Goal: Task Accomplishment & Management: Complete application form

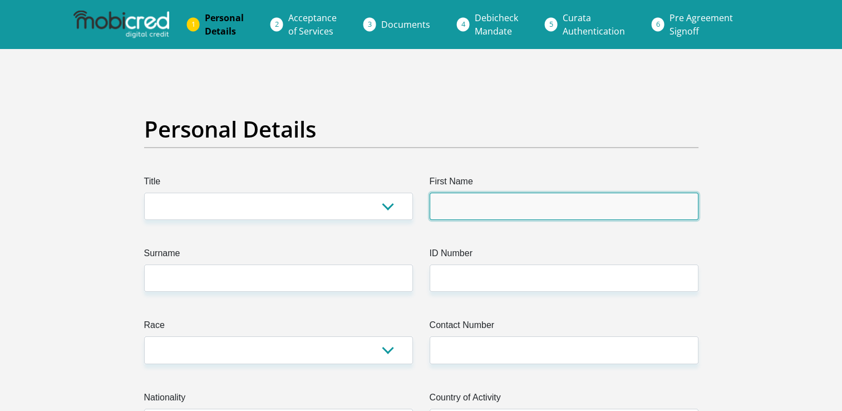
drag, startPoint x: 0, startPoint y: 0, endPoint x: 519, endPoint y: 218, distance: 562.8
click at [519, 218] on input "First Name" at bounding box center [564, 206] width 269 height 27
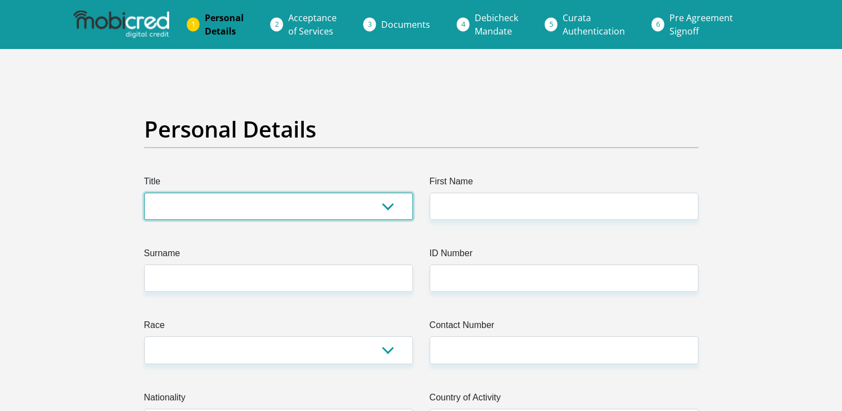
click at [311, 200] on select "Mr Ms Mrs Dr [PERSON_NAME]" at bounding box center [278, 206] width 269 height 27
select select "Ms"
click at [144, 193] on select "Mr Ms Mrs Dr [PERSON_NAME]" at bounding box center [278, 206] width 269 height 27
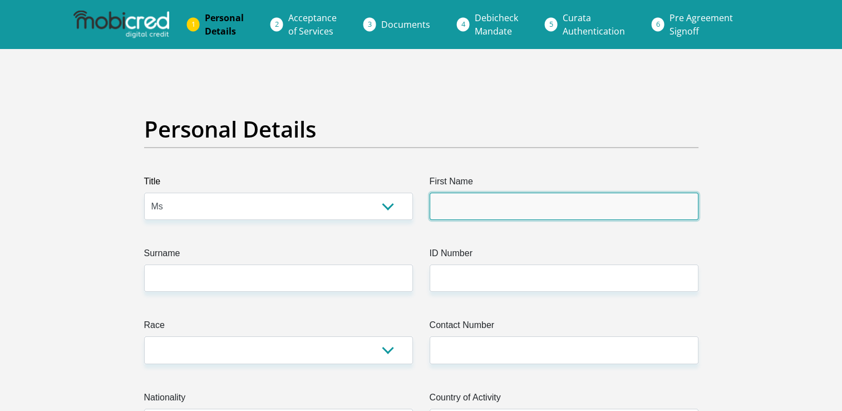
click at [459, 195] on input "First Name" at bounding box center [564, 206] width 269 height 27
type input "OLERATO"
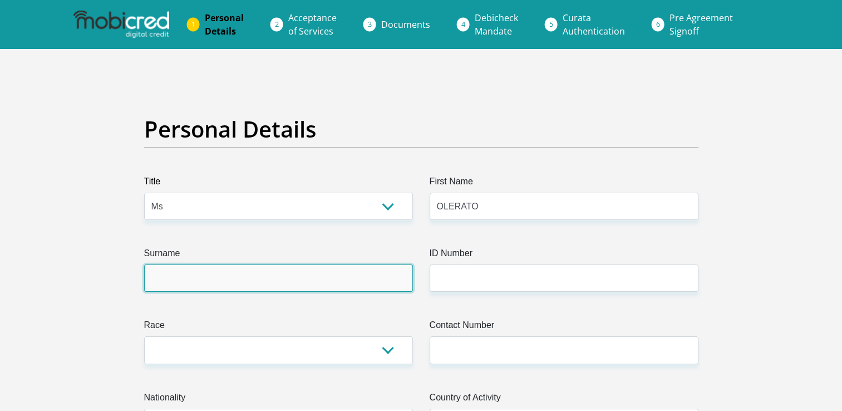
type input "MATLALA"
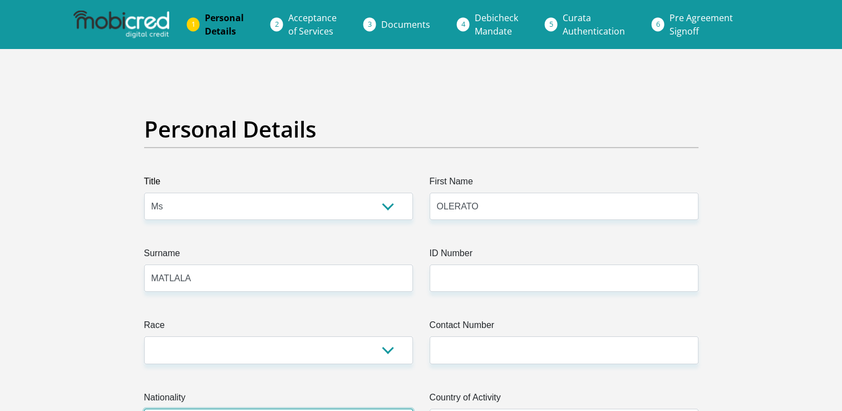
select select "ZAF"
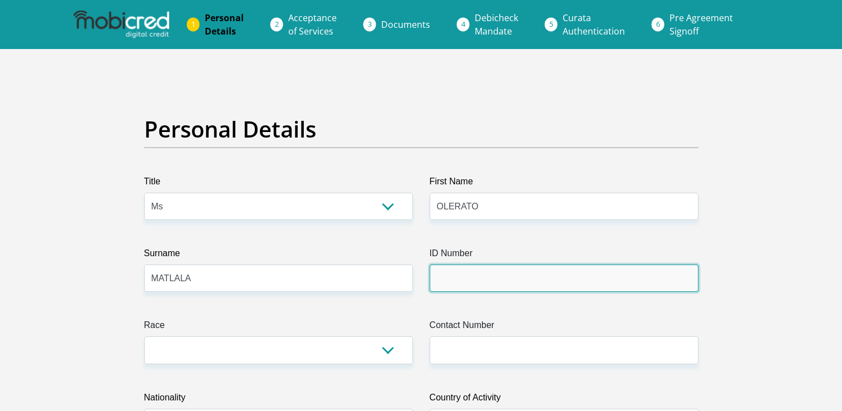
click at [473, 273] on input "ID Number" at bounding box center [564, 277] width 269 height 27
type input "0507190375083"
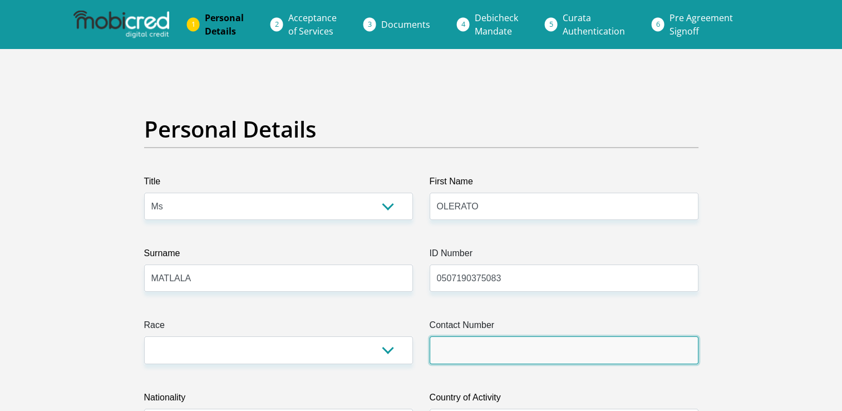
type input "0672968140"
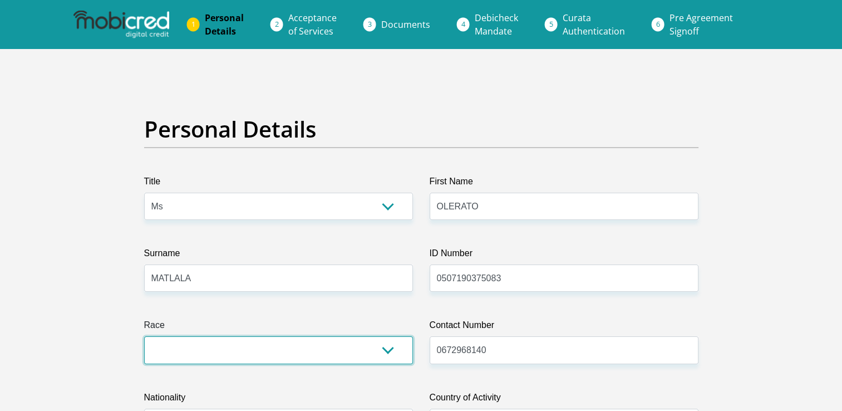
click at [349, 351] on select "Black Coloured Indian White Other" at bounding box center [278, 349] width 269 height 27
select select "1"
click at [144, 336] on select "Black Coloured Indian White Other" at bounding box center [278, 349] width 269 height 27
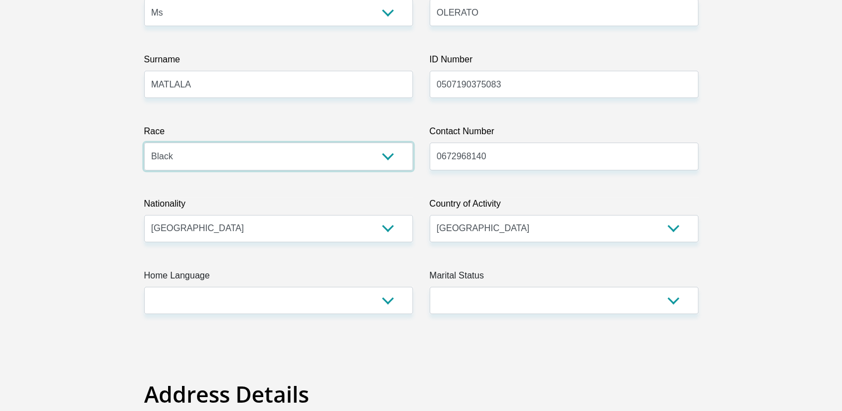
scroll to position [207, 0]
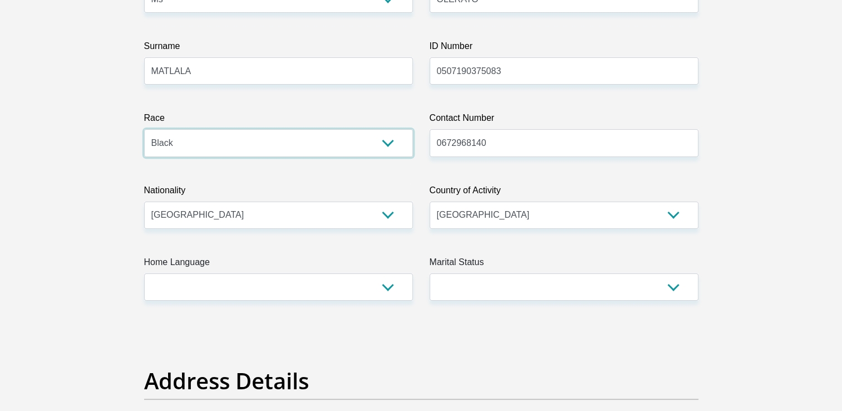
click at [392, 150] on select "Black Coloured Indian White Other" at bounding box center [278, 142] width 269 height 27
click at [499, 219] on select "[GEOGRAPHIC_DATA] [GEOGRAPHIC_DATA] [GEOGRAPHIC_DATA] [GEOGRAPHIC_DATA] [GEOGRA…" at bounding box center [564, 215] width 269 height 27
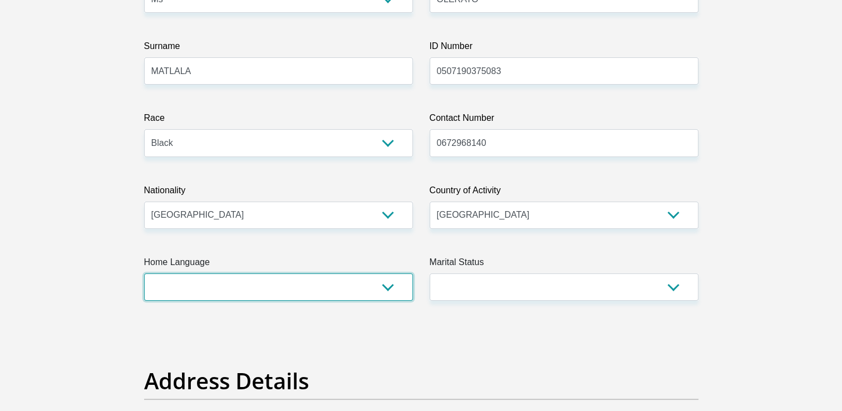
click at [389, 290] on select "Afrikaans English Sepedi South Ndebele Southern Sotho Swati Tsonga Tswana Venda…" at bounding box center [278, 286] width 269 height 27
select select "nso"
click at [144, 273] on select "Afrikaans English Sepedi South Ndebele Southern Sotho Swati Tsonga Tswana Venda…" at bounding box center [278, 286] width 269 height 27
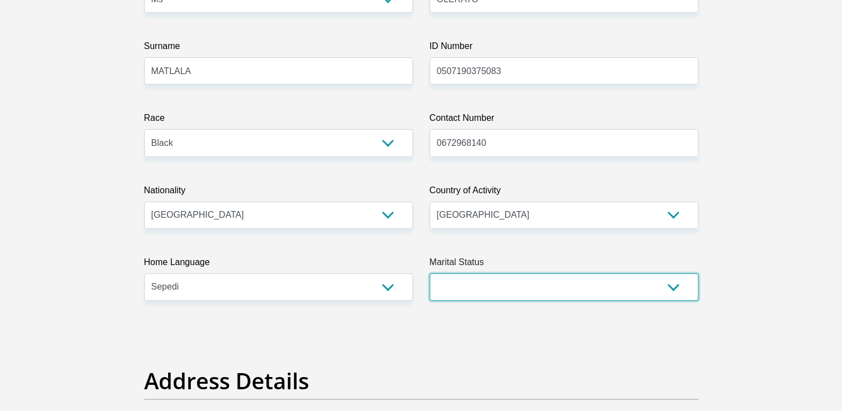
click at [514, 286] on select "Married ANC Single Divorced Widowed Married COP or Customary Law" at bounding box center [564, 286] width 269 height 27
select select "3"
click at [430, 273] on select "Married ANC Single Divorced Widowed Married COP or Customary Law" at bounding box center [564, 286] width 269 height 27
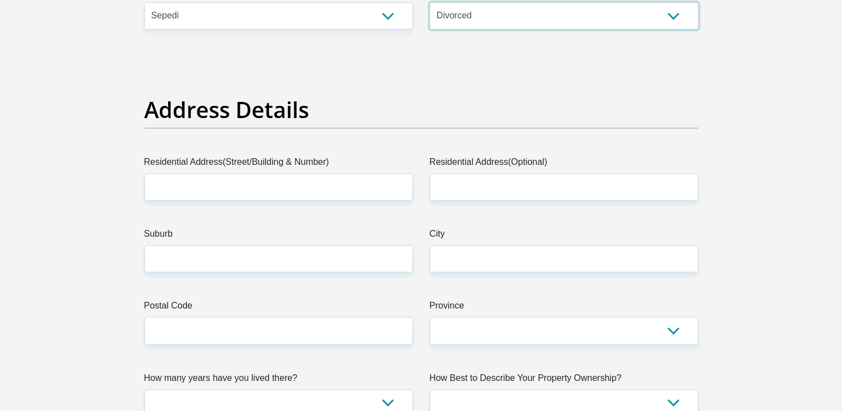
scroll to position [483, 0]
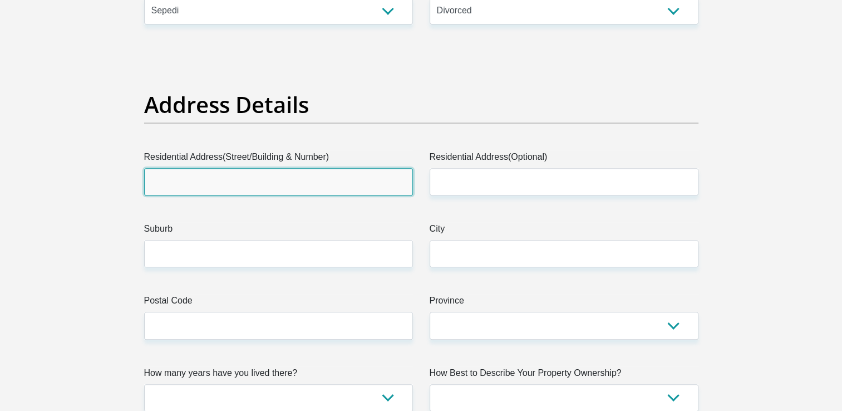
click at [336, 174] on input "Residential Address(Street/Building & Number)" at bounding box center [278, 181] width 269 height 27
click at [334, 179] on input "Residential Address(Street/Building & Number)" at bounding box center [278, 181] width 269 height 27
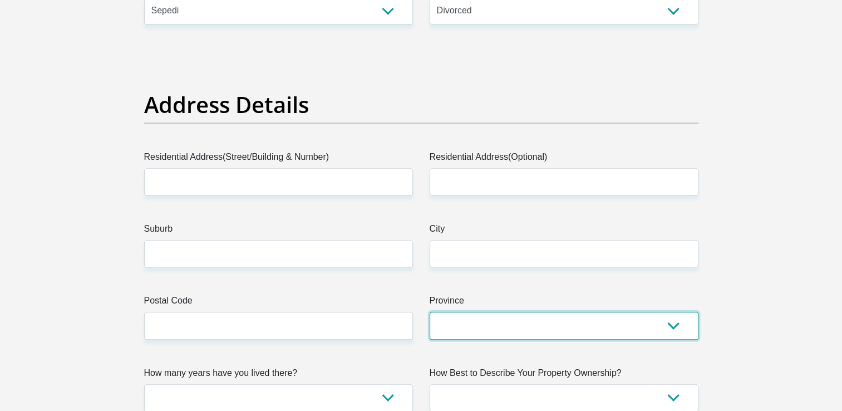
click at [505, 317] on select "Eastern Cape Free State [GEOGRAPHIC_DATA] [GEOGRAPHIC_DATA][DATE] [GEOGRAPHIC_D…" at bounding box center [564, 325] width 269 height 27
select select "Gauteng"
click at [430, 312] on select "Eastern Cape Free State [GEOGRAPHIC_DATA] [GEOGRAPHIC_DATA][DATE] [GEOGRAPHIC_D…" at bounding box center [564, 325] width 269 height 27
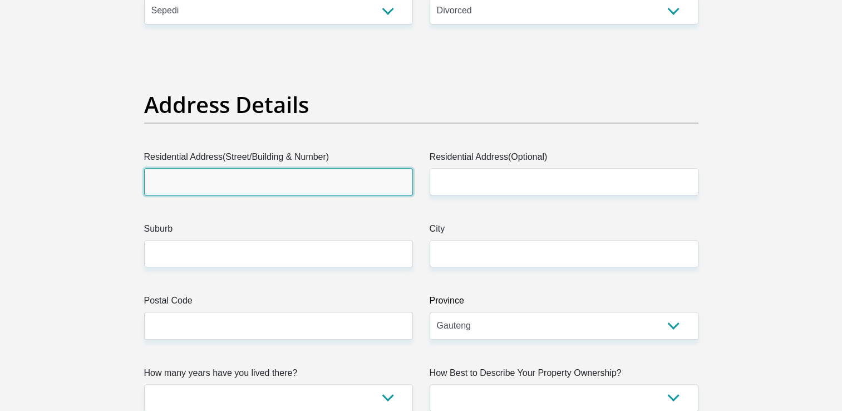
click at [376, 187] on input "Residential Address(Street/Building & Number)" at bounding box center [278, 181] width 269 height 27
type input "18"
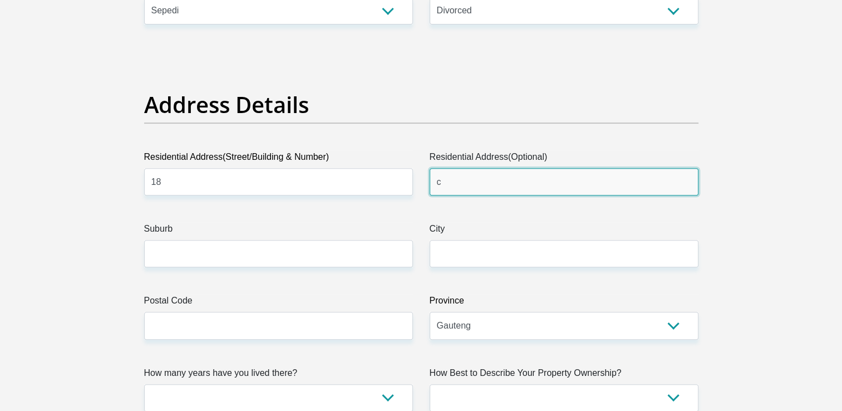
type input "c"
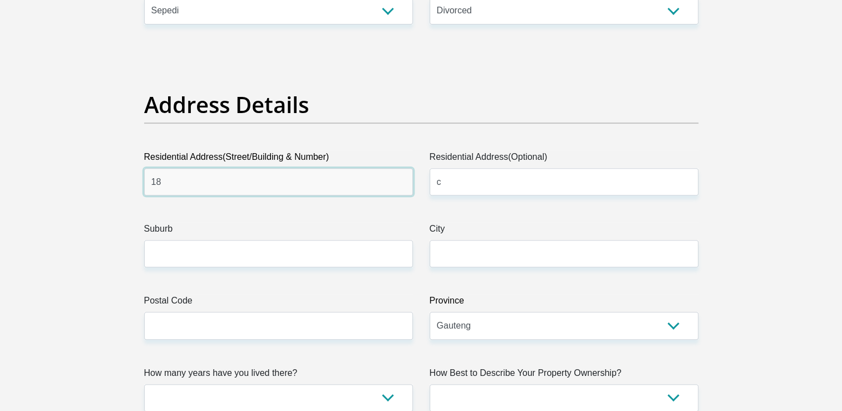
click at [294, 191] on input "18" at bounding box center [278, 181] width 269 height 27
click at [202, 175] on input "18" at bounding box center [278, 181] width 269 height 27
click at [167, 188] on input "18" at bounding box center [278, 181] width 269 height 27
click at [170, 182] on input "18" at bounding box center [278, 181] width 269 height 27
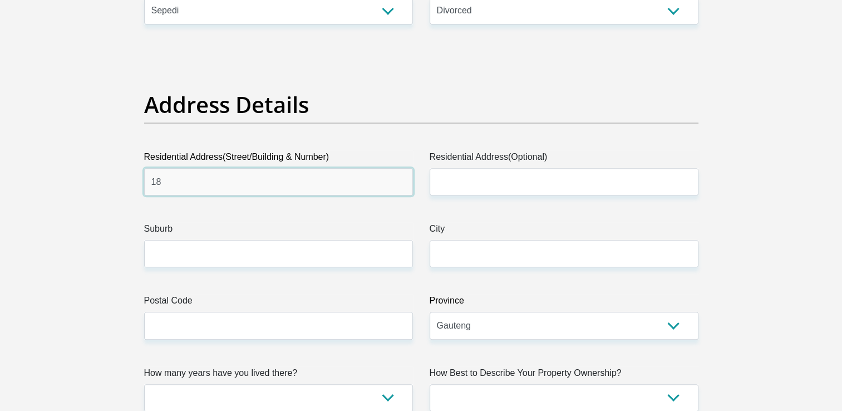
type input "1"
click at [163, 181] on input "[STREET_ADDRESS][PERSON_NAME] APARTMENTS" at bounding box center [278, 181] width 269 height 27
click at [161, 181] on input "[STREET_ADDRESS][PERSON_NAME] APARTMENTS" at bounding box center [278, 181] width 269 height 27
type input "[STREET_ADDRESS][PERSON_NAME][PERSON_NAME] APARTMENTS"
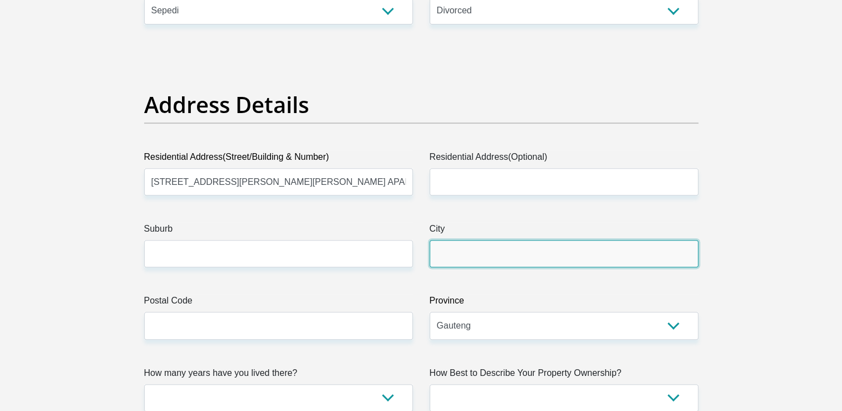
click at [476, 258] on input "City" at bounding box center [564, 253] width 269 height 27
type input "[GEOGRAPHIC_DATA]"
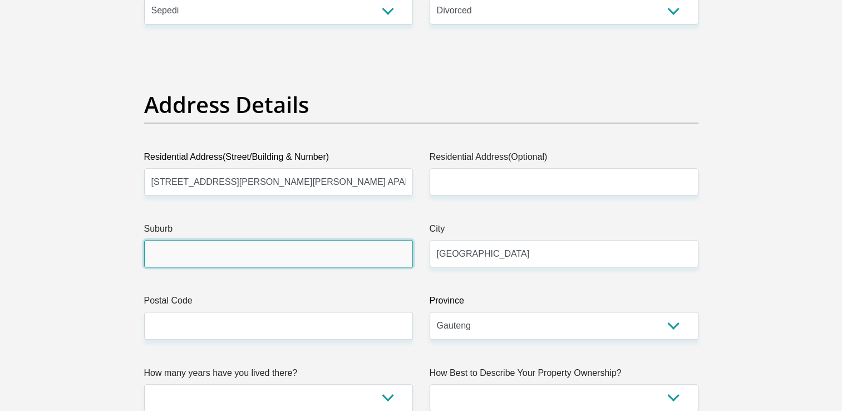
type input "[GEOGRAPHIC_DATA]"
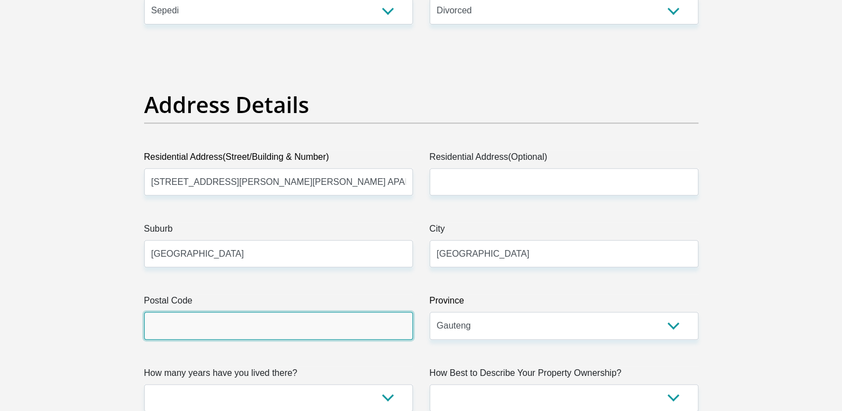
type input "0083"
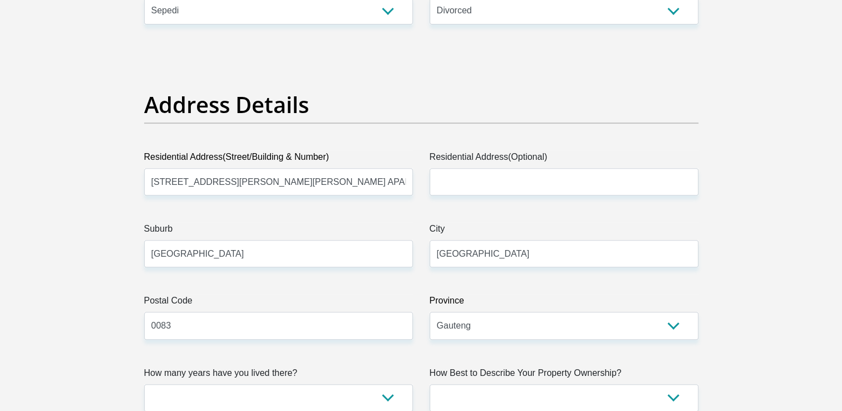
type input "[EMAIL_ADDRESS][DOMAIN_NAME]"
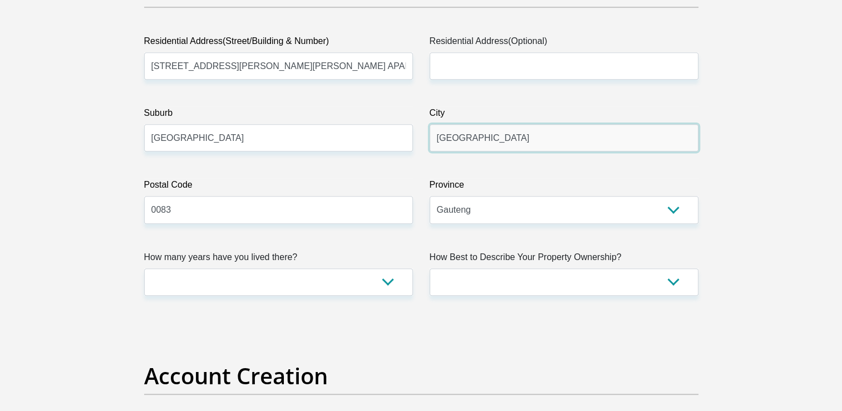
scroll to position [602, 0]
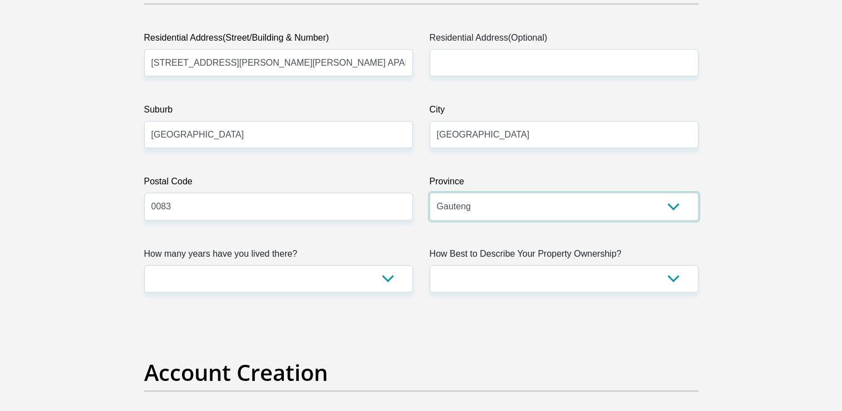
click at [483, 202] on select "Eastern Cape Free State [GEOGRAPHIC_DATA] [GEOGRAPHIC_DATA][DATE] [GEOGRAPHIC_D…" at bounding box center [564, 206] width 269 height 27
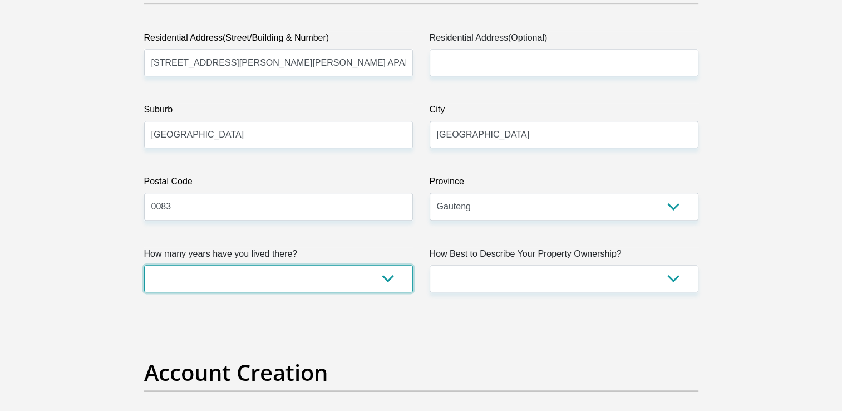
click at [390, 275] on select "less than 1 year 1-3 years 3-5 years 5+ years" at bounding box center [278, 278] width 269 height 27
select select "0"
click at [144, 265] on select "less than 1 year 1-3 years 3-5 years 5+ years" at bounding box center [278, 278] width 269 height 27
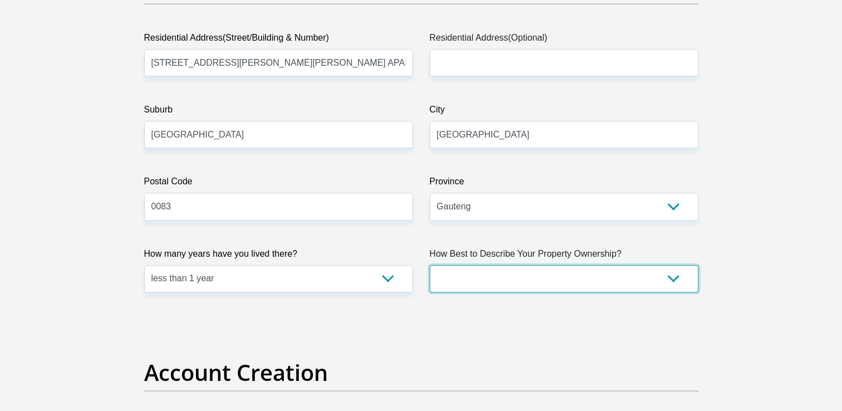
click at [455, 283] on select "Owned Rented Family Owned Company Dwelling" at bounding box center [564, 278] width 269 height 27
select select "parents"
click at [430, 265] on select "Owned Rented Family Owned Company Dwelling" at bounding box center [564, 278] width 269 height 27
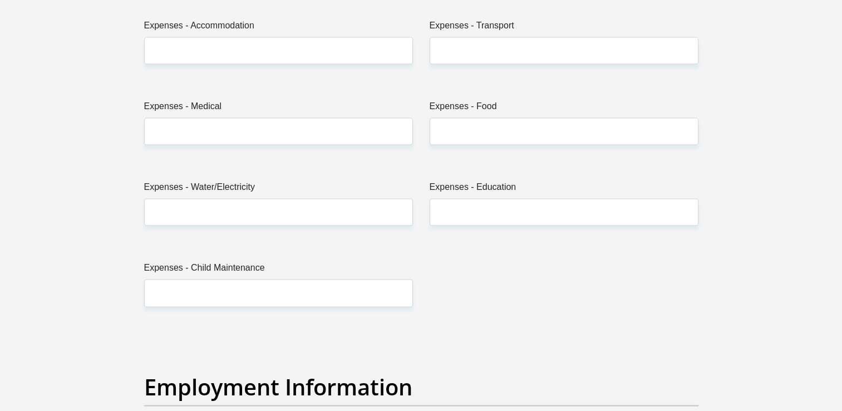
scroll to position [1657, 0]
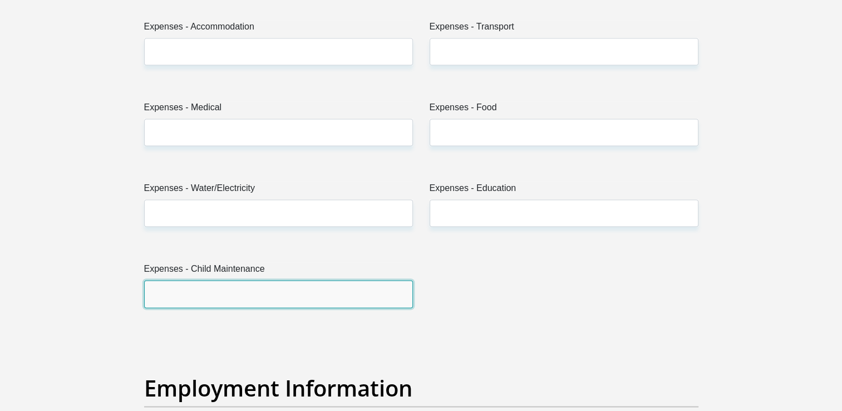
click at [315, 295] on input "Expenses - Child Maintenance" at bounding box center [278, 293] width 269 height 27
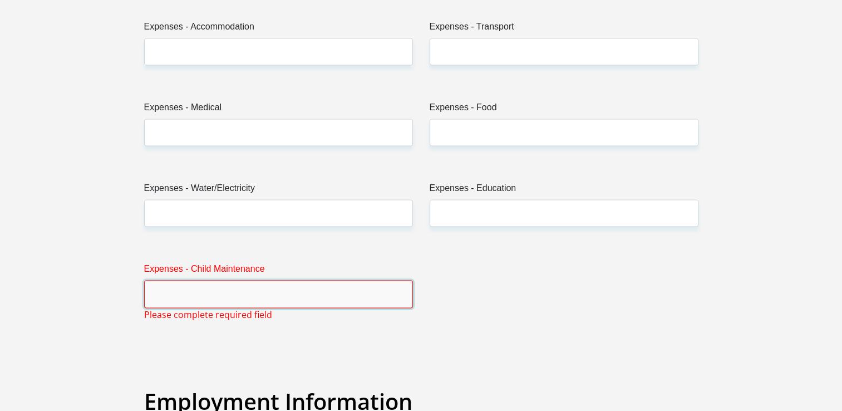
click at [303, 294] on input "Expenses - Child Maintenance" at bounding box center [278, 293] width 269 height 27
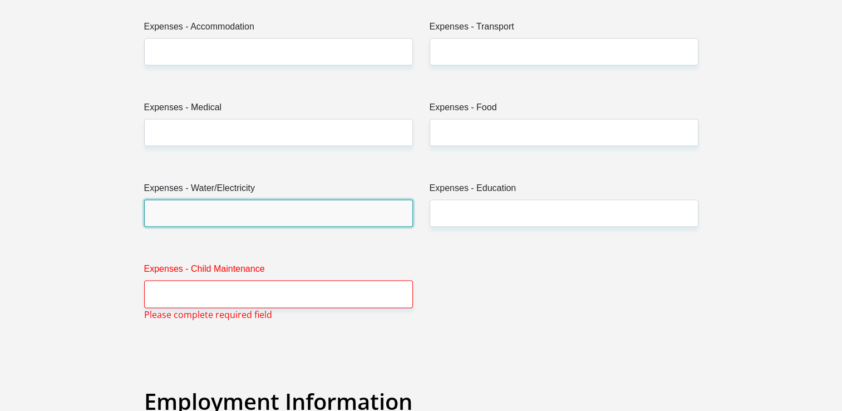
click at [261, 205] on input "Expenses - Water/Electricity" at bounding box center [278, 212] width 269 height 27
type input "0"
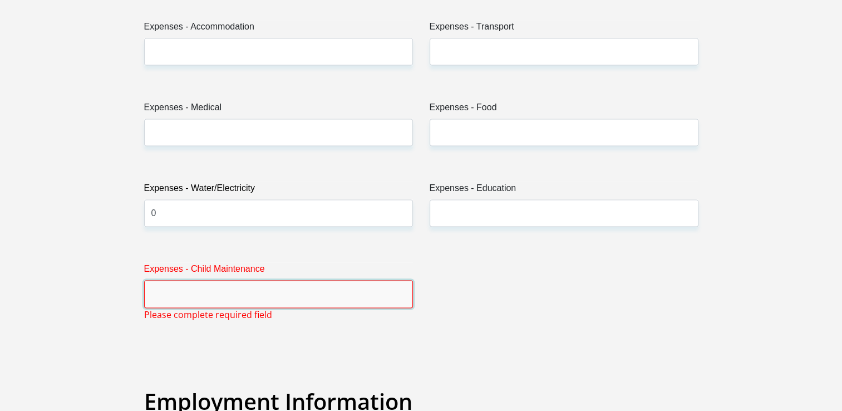
click at [231, 294] on input "Expenses - Child Maintenance" at bounding box center [278, 293] width 269 height 27
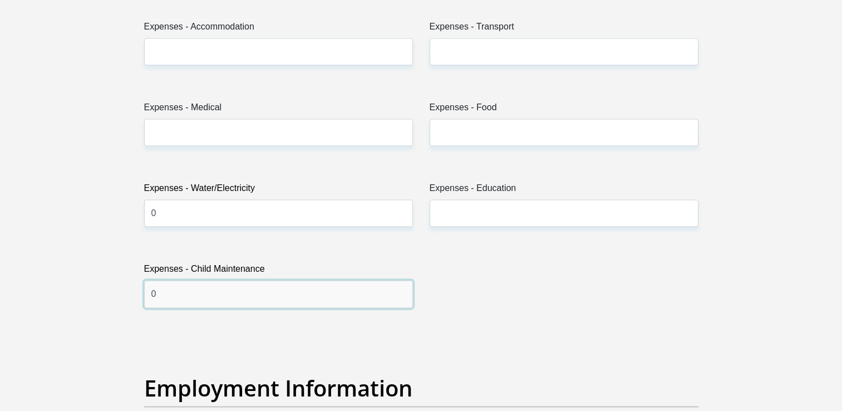
type input "0"
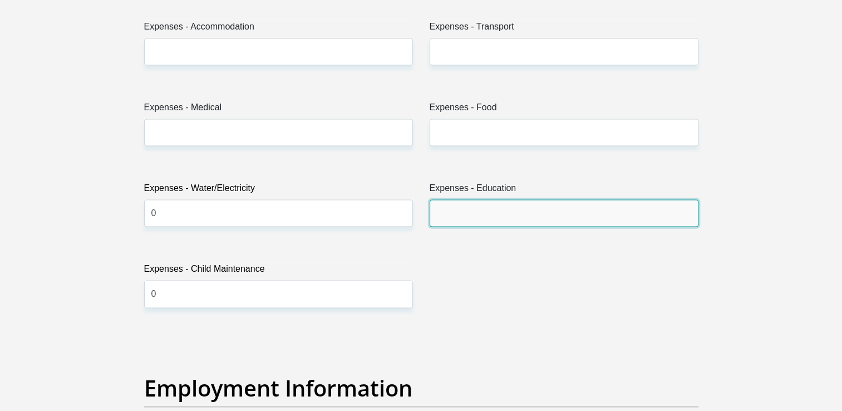
click at [496, 223] on input "Expenses - Education" at bounding box center [564, 212] width 269 height 27
type input "0"
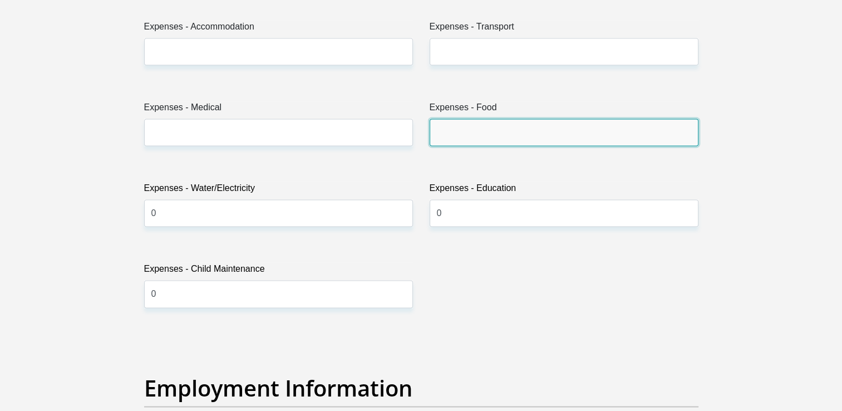
click at [491, 139] on input "Expenses - Food" at bounding box center [564, 132] width 269 height 27
type input "0"
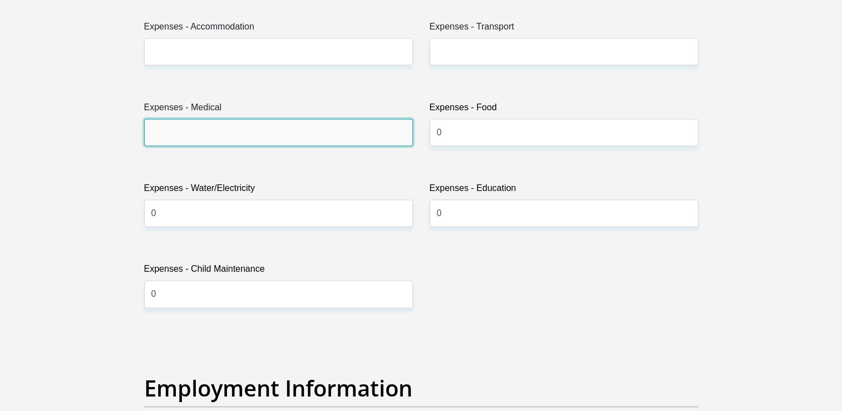
click at [396, 136] on input "Expenses - Medical" at bounding box center [278, 132] width 269 height 27
type input "0"
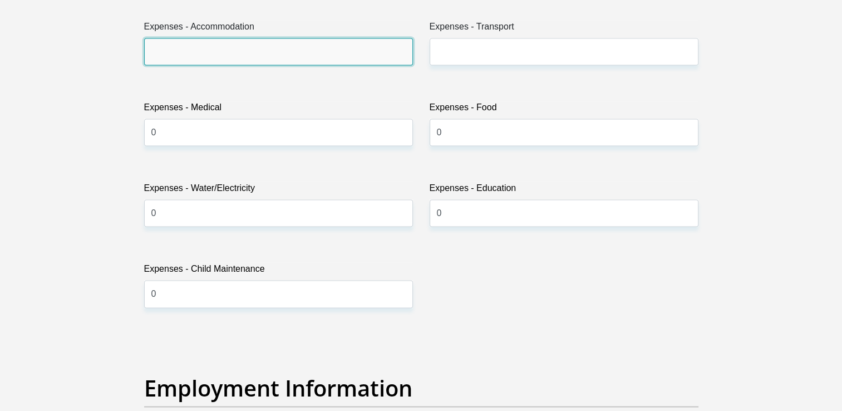
click at [365, 57] on input "Expenses - Accommodation" at bounding box center [278, 51] width 269 height 27
type input "0"
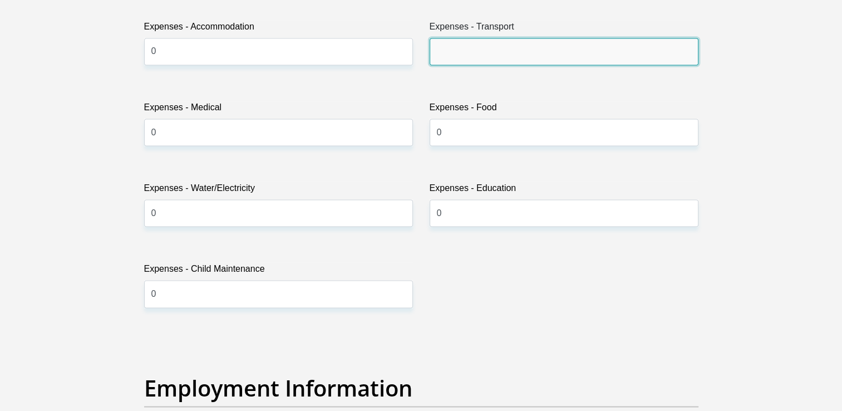
click at [458, 48] on input "Expenses - Transport" at bounding box center [564, 51] width 269 height 27
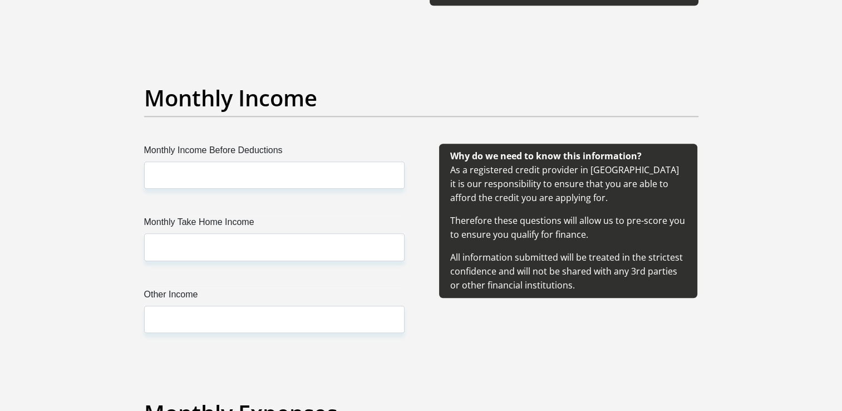
scroll to position [1218, 0]
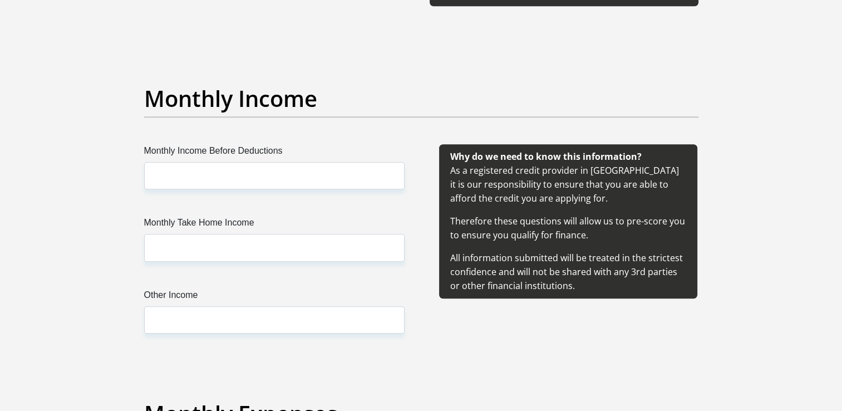
type input "400"
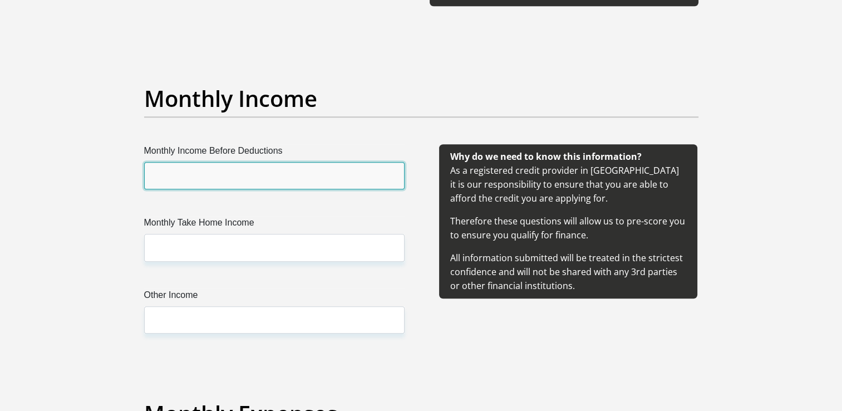
click at [264, 180] on input "Monthly Income Before Deductions" at bounding box center [274, 175] width 261 height 27
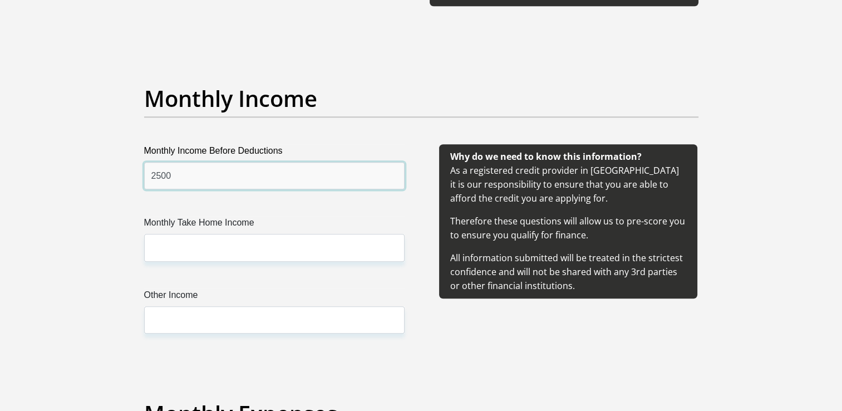
type input "2500"
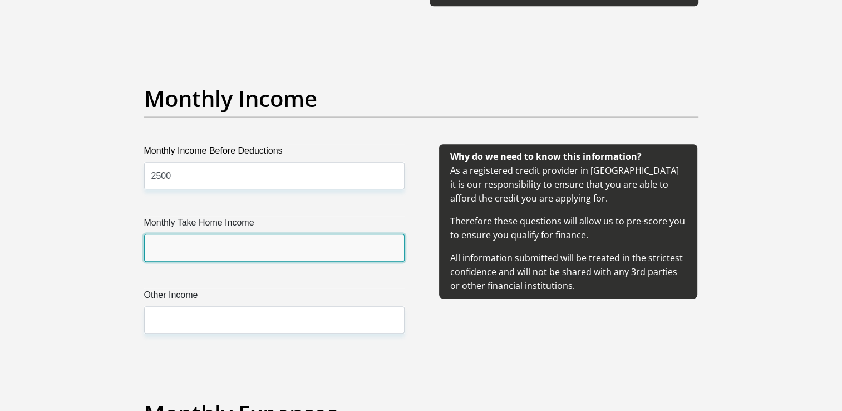
click at [260, 242] on input "Monthly Take Home Income" at bounding box center [274, 247] width 261 height 27
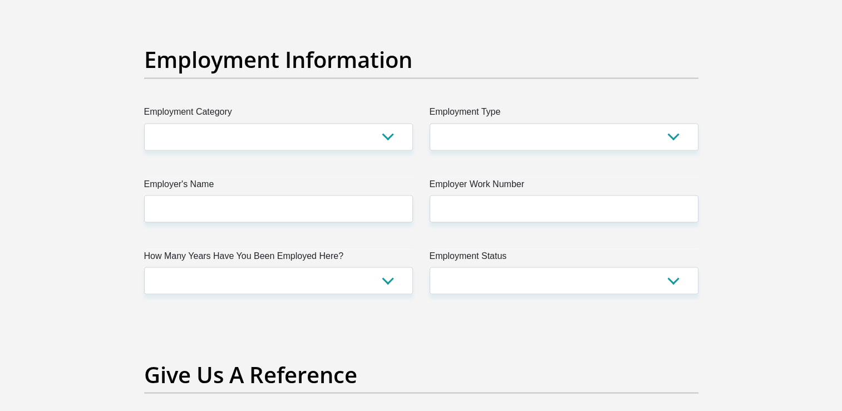
scroll to position [1990, 0]
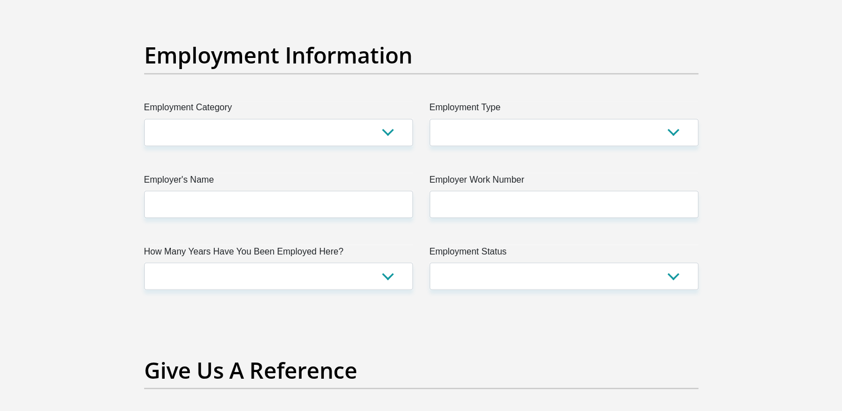
type input "2500"
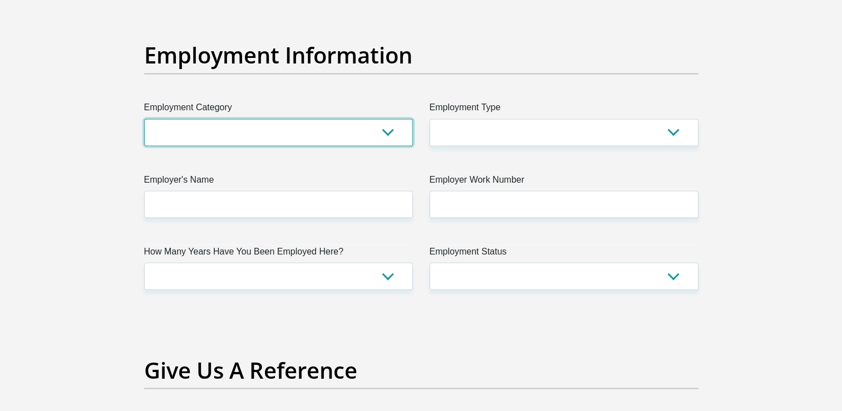
click at [384, 139] on select "AGRICULTURE ALCOHOL & TOBACCO CONSTRUCTION MATERIALS METALLURGY EQUIPMENT FOR R…" at bounding box center [278, 132] width 269 height 27
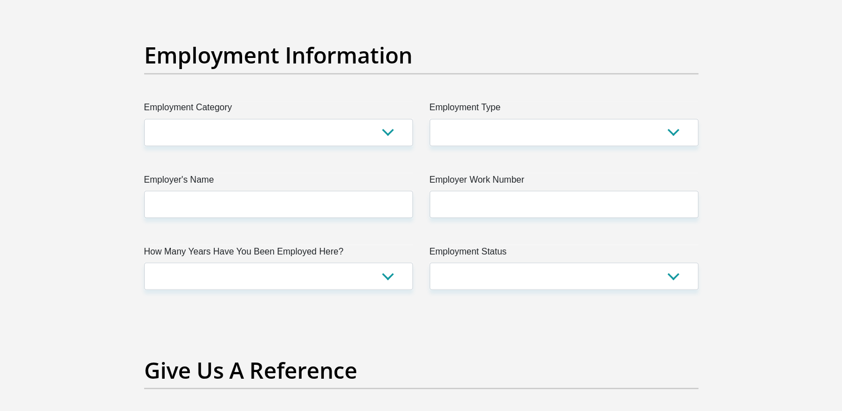
click at [489, 373] on h2 "Give Us A Reference" at bounding box center [421, 369] width 555 height 27
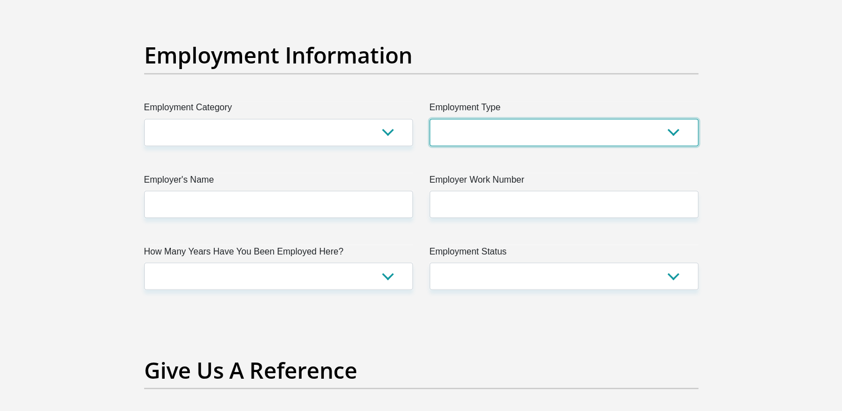
click at [515, 137] on select "College/Lecturer Craft Seller Creative Driver Executive Farmer Forces - Non Com…" at bounding box center [564, 132] width 269 height 27
select select "Student"
click at [430, 119] on select "College/Lecturer Craft Seller Creative Driver Executive Farmer Forces - Non Com…" at bounding box center [564, 132] width 269 height 27
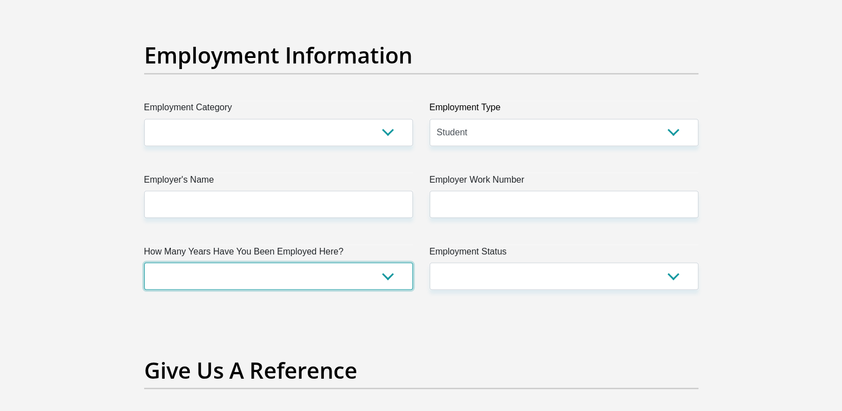
click at [381, 281] on select "less than 1 year 1-3 years 3-5 years 5+ years" at bounding box center [278, 275] width 269 height 27
select select "24"
click at [144, 262] on select "less than 1 year 1-3 years 3-5 years 5+ years" at bounding box center [278, 275] width 269 height 27
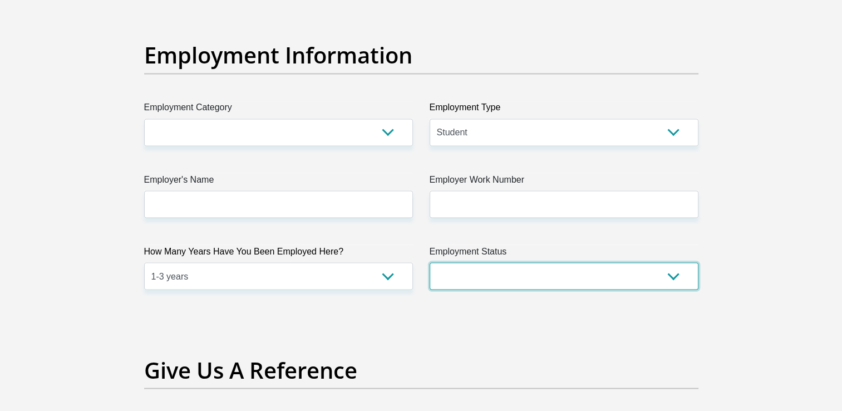
click at [477, 288] on select "Permanent/Full-time Part-time/Casual [DEMOGRAPHIC_DATA] Worker Self-Employed Ho…" at bounding box center [564, 275] width 269 height 27
select select "7"
click at [430, 262] on select "Permanent/Full-time Part-time/Casual [DEMOGRAPHIC_DATA] Worker Self-Employed Ho…" at bounding box center [564, 275] width 269 height 27
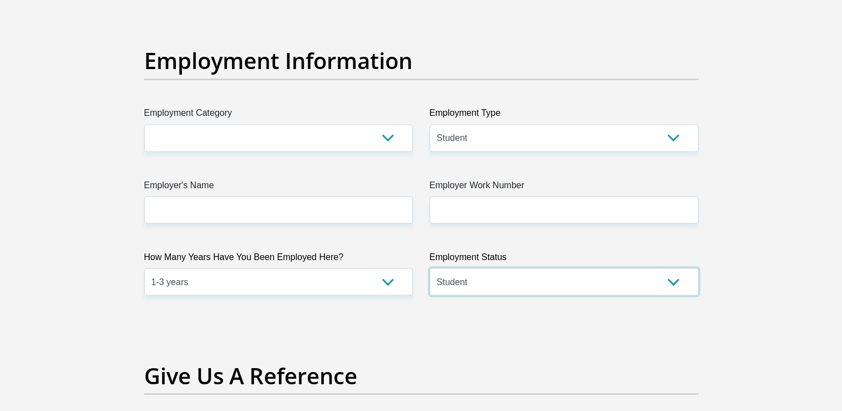
scroll to position [1984, 0]
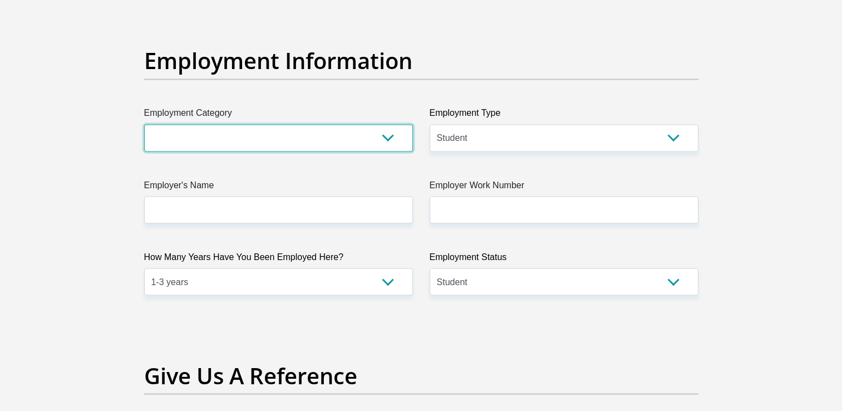
click at [386, 140] on select "AGRICULTURE ALCOHOL & TOBACCO CONSTRUCTION MATERIALS METALLURGY EQUIPMENT FOR R…" at bounding box center [278, 137] width 269 height 27
click at [281, 125] on select "AGRICULTURE ALCOHOL & TOBACCO CONSTRUCTION MATERIALS METALLURGY EQUIPMENT FOR R…" at bounding box center [278, 137] width 269 height 27
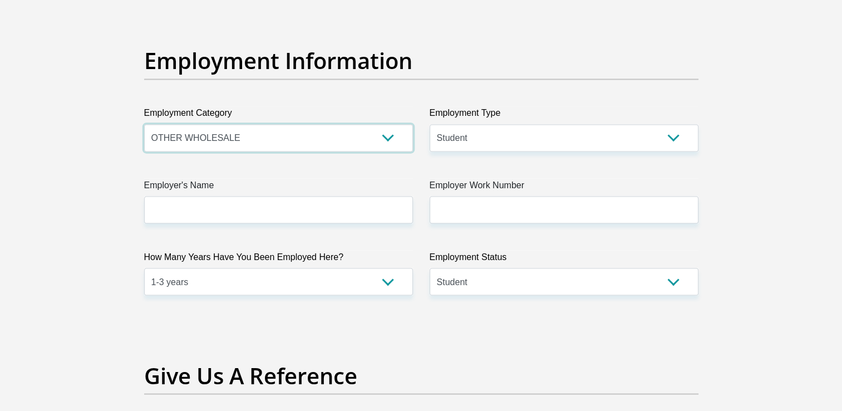
click at [396, 135] on select "AGRICULTURE ALCOHOL & TOBACCO CONSTRUCTION MATERIALS METALLURGY EQUIPMENT FOR R…" at bounding box center [278, 137] width 269 height 27
click at [245, 134] on select "AGRICULTURE ALCOHOL & TOBACCO CONSTRUCTION MATERIALS METALLURGY EQUIPMENT FOR R…" at bounding box center [278, 137] width 269 height 27
click at [241, 138] on select "AGRICULTURE ALCOHOL & TOBACCO CONSTRUCTION MATERIALS METALLURGY EQUIPMENT FOR R…" at bounding box center [278, 137] width 269 height 27
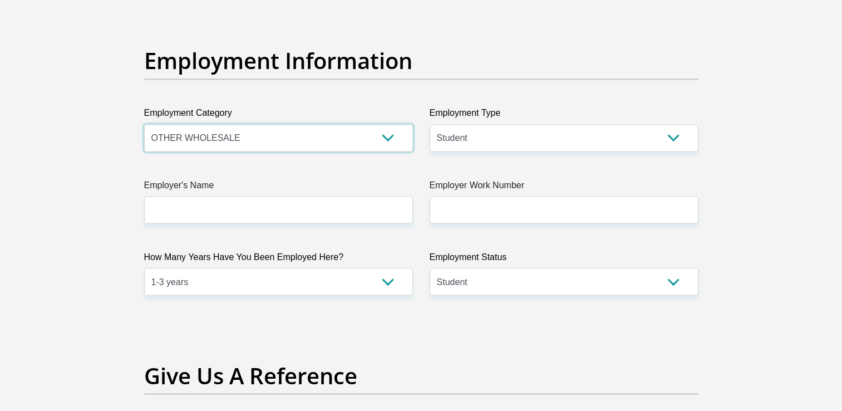
select select "75"
click at [144, 124] on select "AGRICULTURE ALCOHOL & TOBACCO CONSTRUCTION MATERIALS METALLURGY EQUIPMENT FOR R…" at bounding box center [278, 137] width 269 height 27
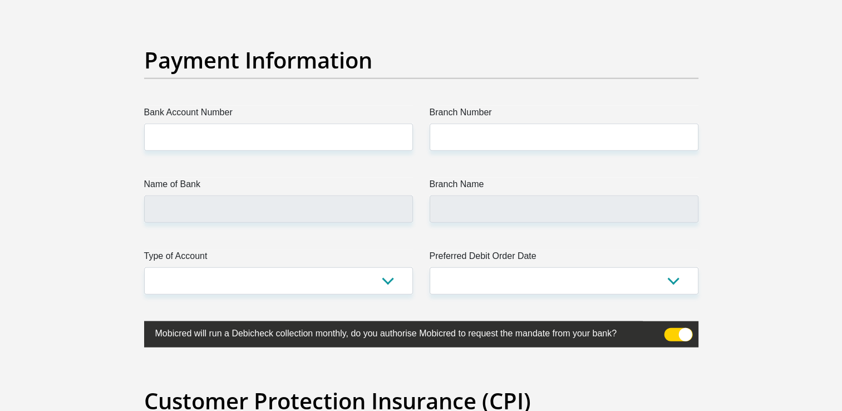
scroll to position [2539, 0]
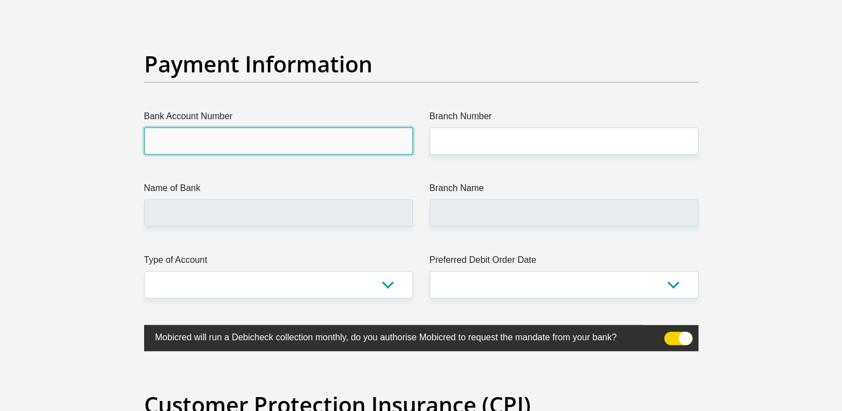
click at [332, 139] on input "Bank Account Number" at bounding box center [278, 141] width 269 height 27
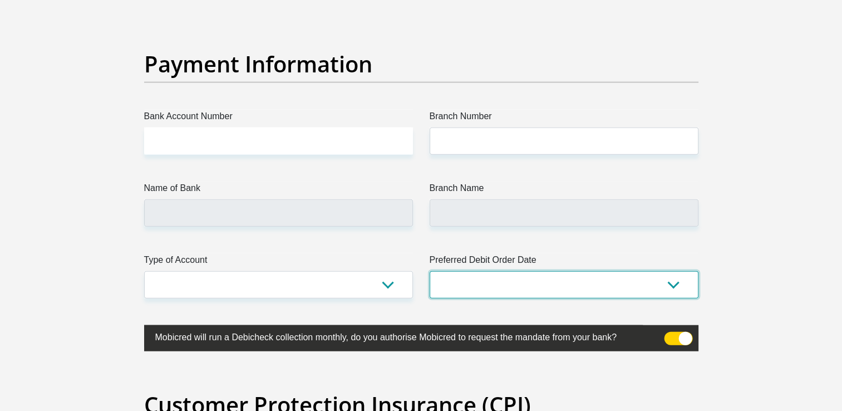
click at [530, 286] on select "1st 2nd 3rd 4th 5th 7th 18th 19th 20th 21st 22nd 23rd 24th 25th 26th 27th 28th …" at bounding box center [564, 284] width 269 height 27
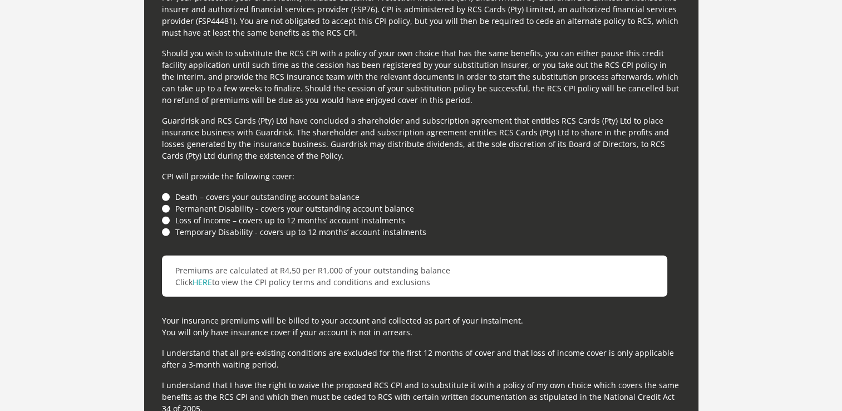
scroll to position [3017, 0]
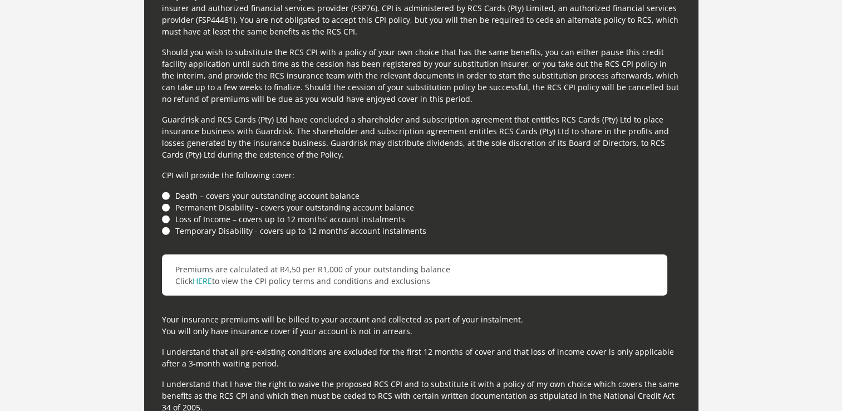
click at [660, 327] on p "Your insurance premiums will be billed to your account and collected as part of…" at bounding box center [421, 324] width 519 height 23
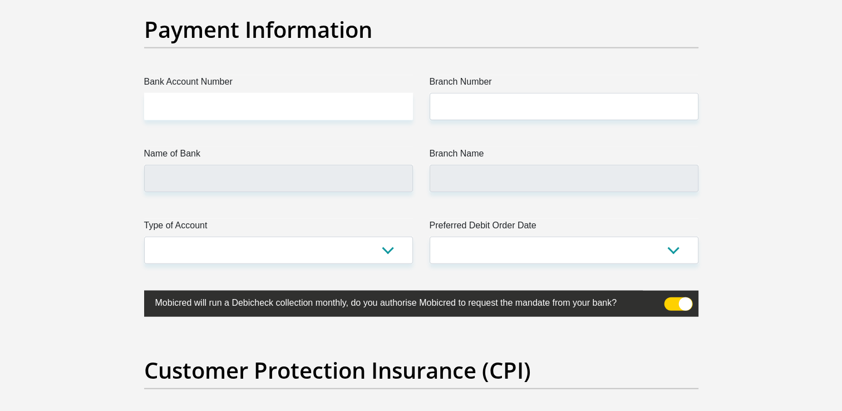
scroll to position [2534, 0]
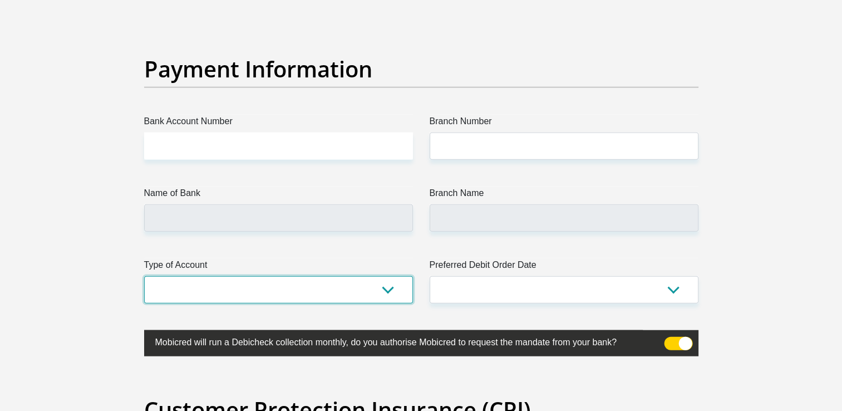
click at [404, 283] on select "Cheque Savings" at bounding box center [278, 289] width 269 height 27
select select "SAV"
click at [144, 276] on select "Cheque Savings" at bounding box center [278, 289] width 269 height 27
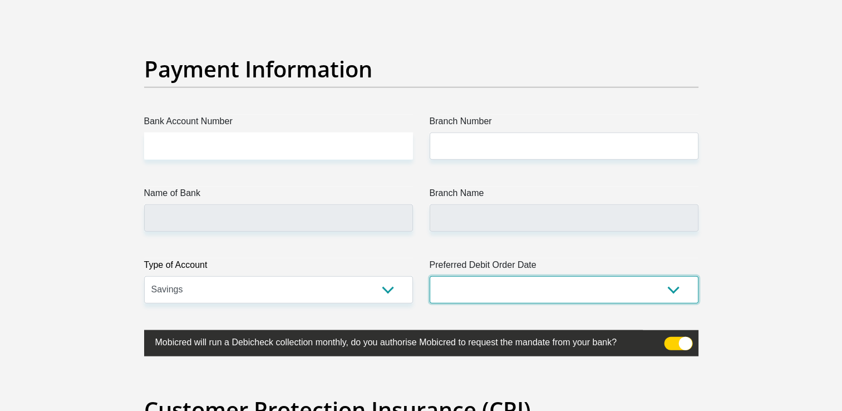
click at [458, 295] on select "1st 2nd 3rd 4th 5th 7th 18th 19th 20th 21st 22nd 23rd 24th 25th 26th 27th 28th …" at bounding box center [564, 289] width 269 height 27
select select "30"
click at [430, 276] on select "1st 2nd 3rd 4th 5th 7th 18th 19th 20th 21st 22nd 23rd 24th 25th 26th 27th 28th …" at bounding box center [564, 289] width 269 height 27
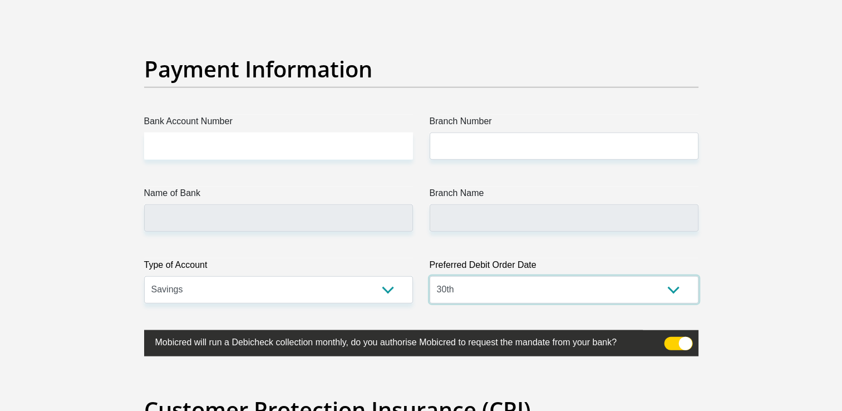
drag, startPoint x: 471, startPoint y: 291, endPoint x: 468, endPoint y: 206, distance: 84.7
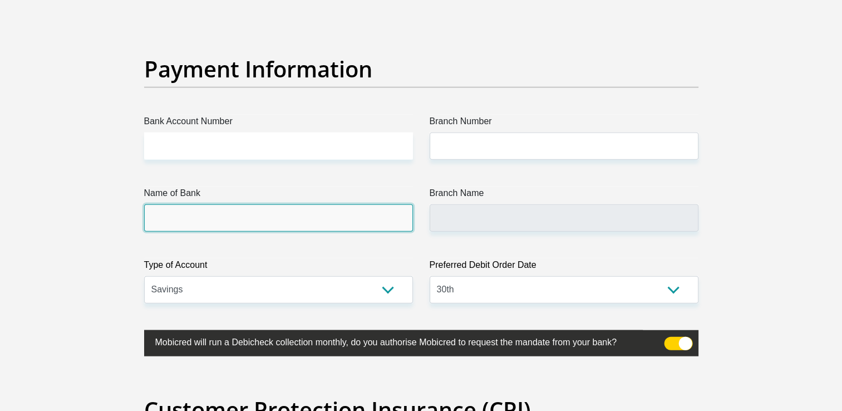
click at [340, 212] on input "Name of Bank" at bounding box center [278, 217] width 269 height 27
drag, startPoint x: 339, startPoint y: 213, endPoint x: 326, endPoint y: 232, distance: 22.9
click at [330, 224] on input "Name of Bank" at bounding box center [278, 217] width 269 height 27
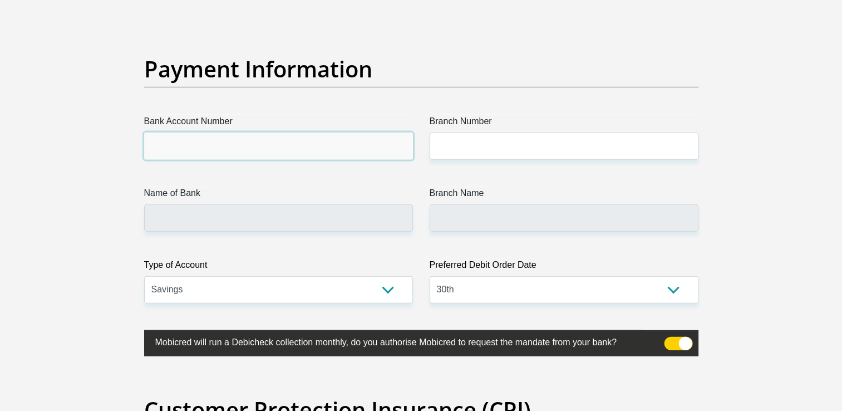
click at [336, 149] on input "Bank Account Number" at bounding box center [278, 146] width 269 height 27
type input "1837199726"
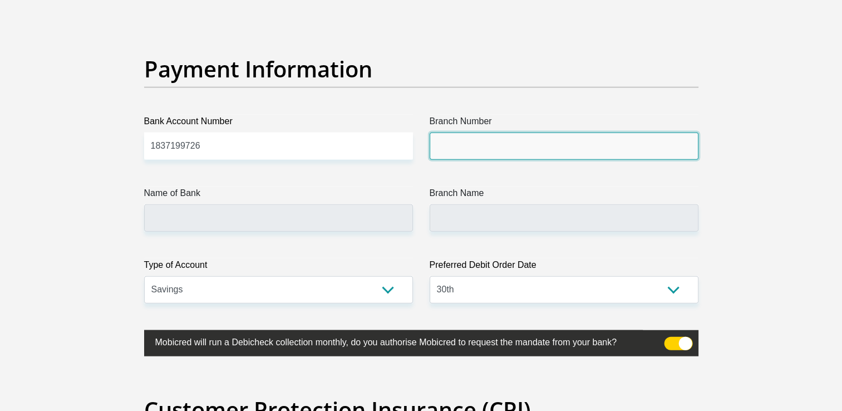
click at [481, 154] on input "Branch Number" at bounding box center [564, 146] width 269 height 27
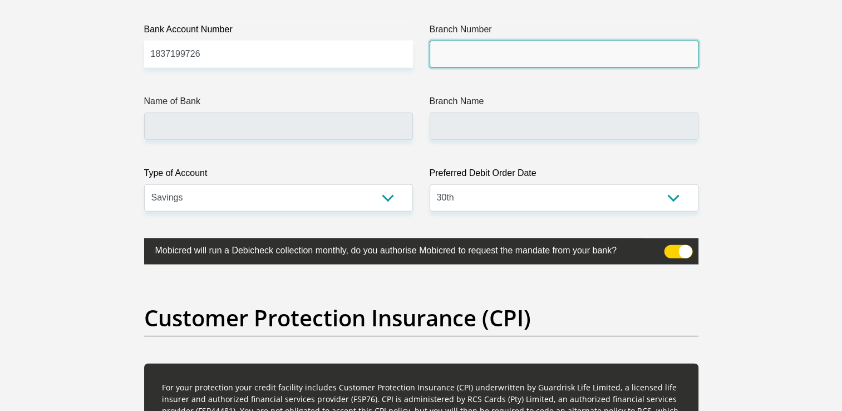
scroll to position [2605, 0]
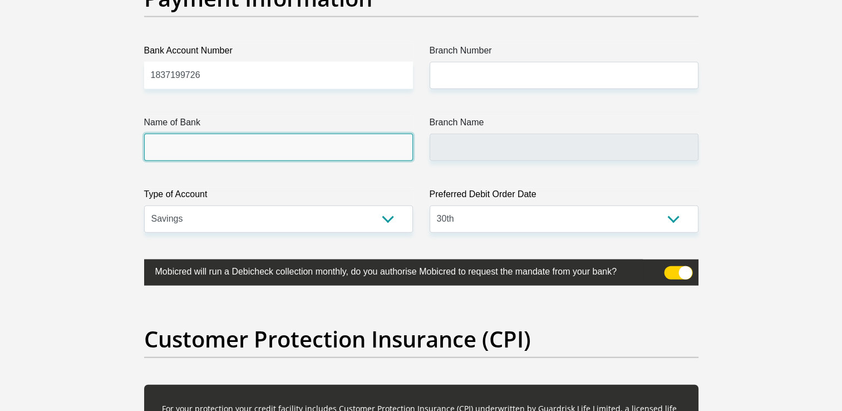
click at [377, 143] on input "Name of Bank" at bounding box center [278, 147] width 269 height 27
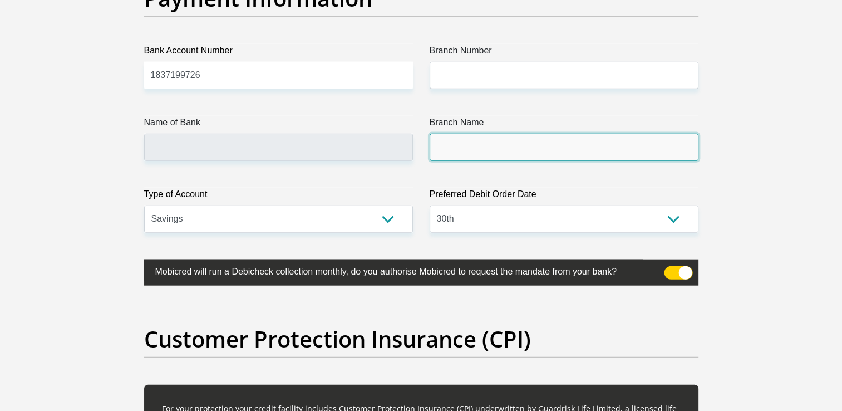
click at [552, 135] on input "Branch Name" at bounding box center [564, 147] width 269 height 27
drag, startPoint x: 552, startPoint y: 135, endPoint x: 550, endPoint y: 145, distance: 10.3
click at [550, 145] on input "Branch Name" at bounding box center [564, 147] width 269 height 27
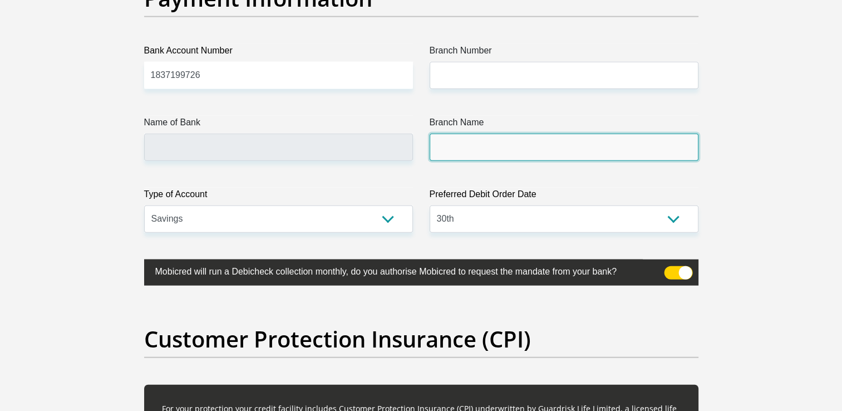
click at [550, 145] on input "Branch Name" at bounding box center [564, 147] width 269 height 27
drag, startPoint x: 550, startPoint y: 145, endPoint x: 533, endPoint y: 60, distance: 86.2
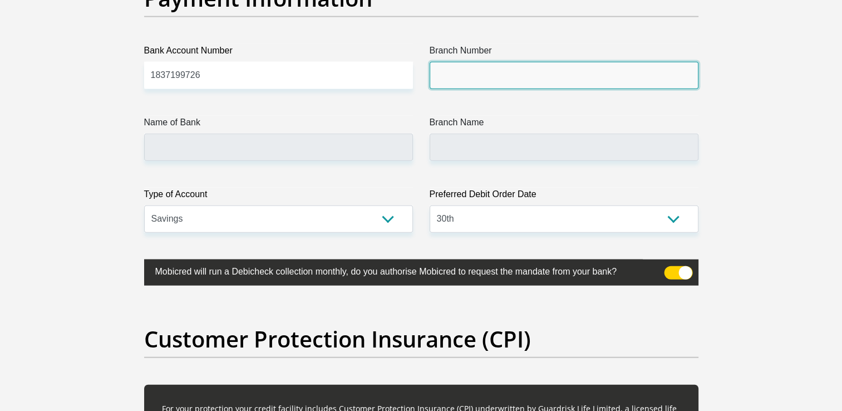
click at [533, 71] on input "Branch Number" at bounding box center [564, 75] width 269 height 27
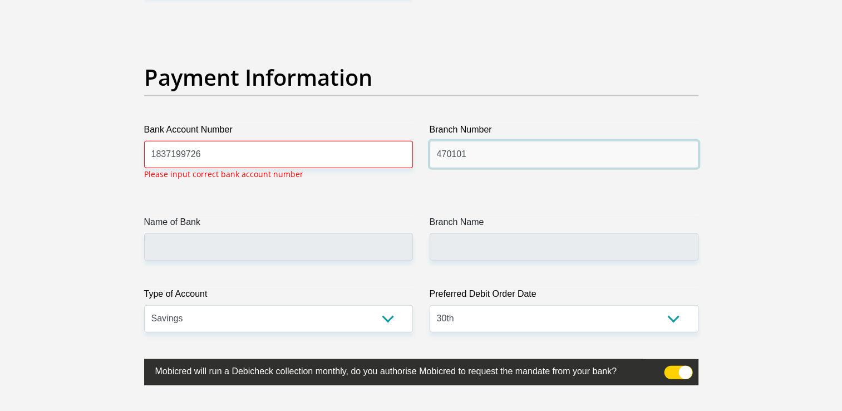
scroll to position [2525, 0]
click at [472, 148] on input "470101" at bounding box center [564, 154] width 269 height 27
type input "470010"
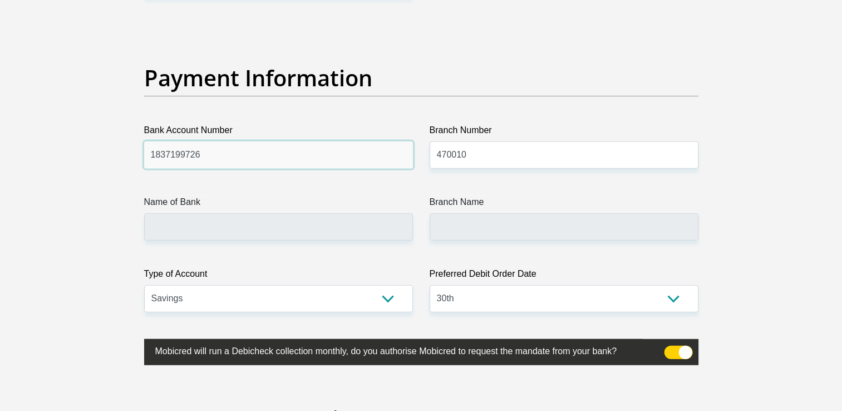
click at [302, 158] on input "1837199726" at bounding box center [278, 154] width 269 height 27
type input "CAPITEC BANK LIMITED"
type input "CAPITEC BANK CPC"
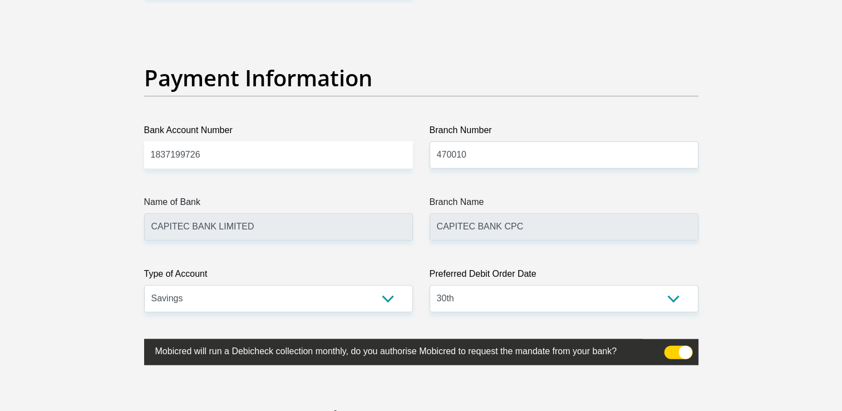
click at [225, 150] on input "1837199726" at bounding box center [278, 154] width 269 height 27
type input "1"
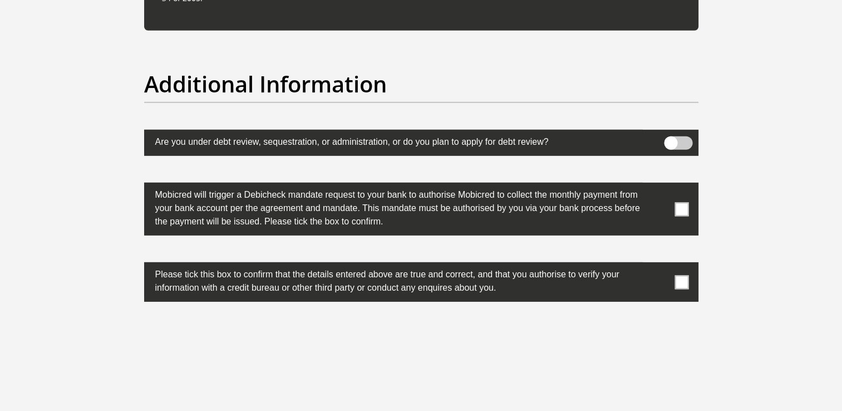
scroll to position [3427, 0]
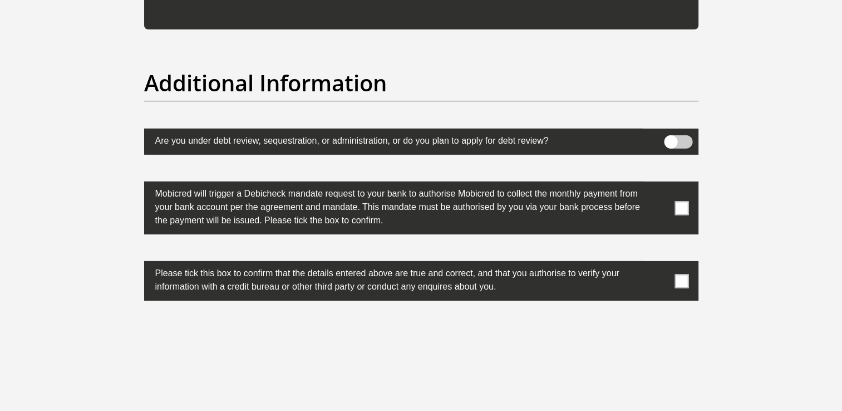
click at [680, 210] on span at bounding box center [682, 208] width 14 height 14
click at [660, 184] on input "checkbox" at bounding box center [660, 184] width 0 height 0
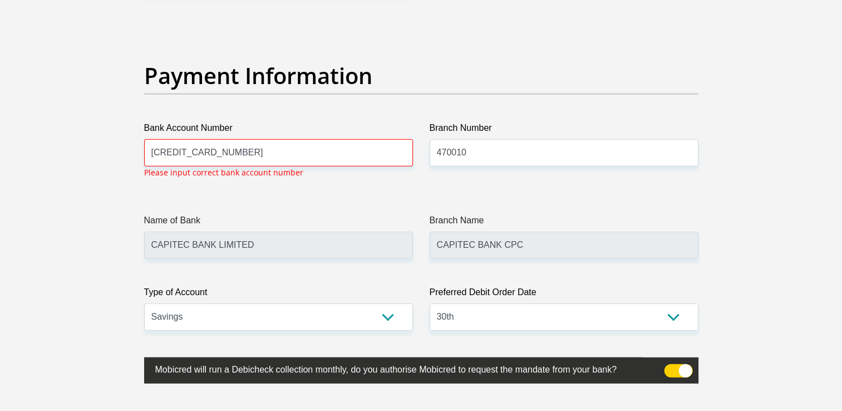
scroll to position [2525, 0]
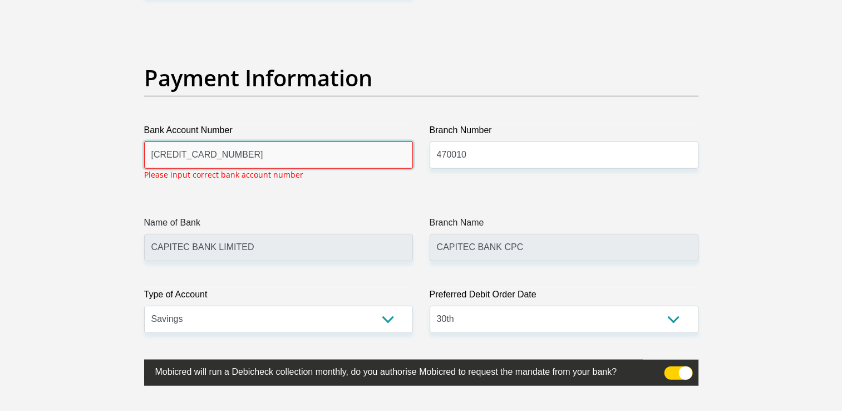
click at [339, 153] on input "[CREDIT_CARD_NUMBER]" at bounding box center [278, 154] width 269 height 27
type input "5"
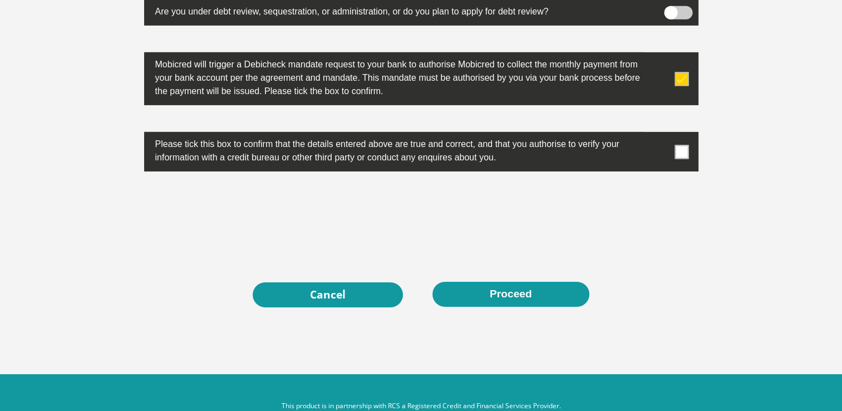
scroll to position [3602, 0]
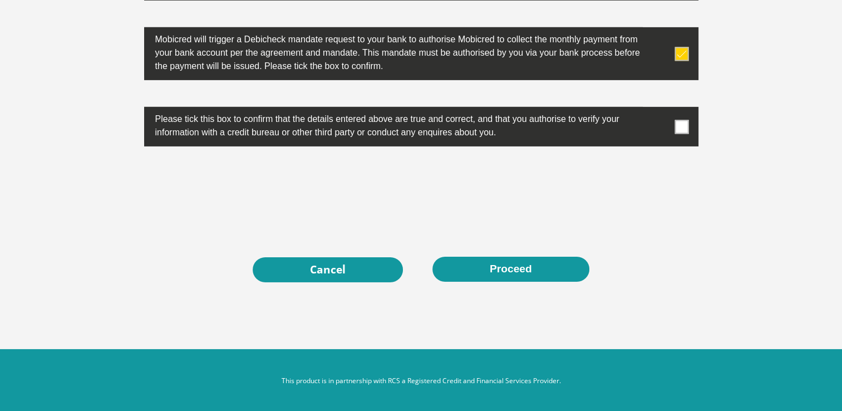
type input "1837199726"
click at [687, 131] on label at bounding box center [421, 127] width 555 height 40
click at [660, 110] on input "checkbox" at bounding box center [660, 110] width 0 height 0
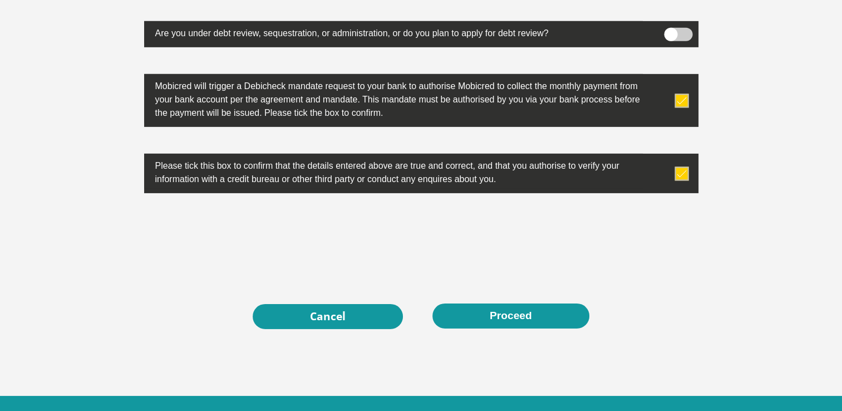
scroll to position [3532, 0]
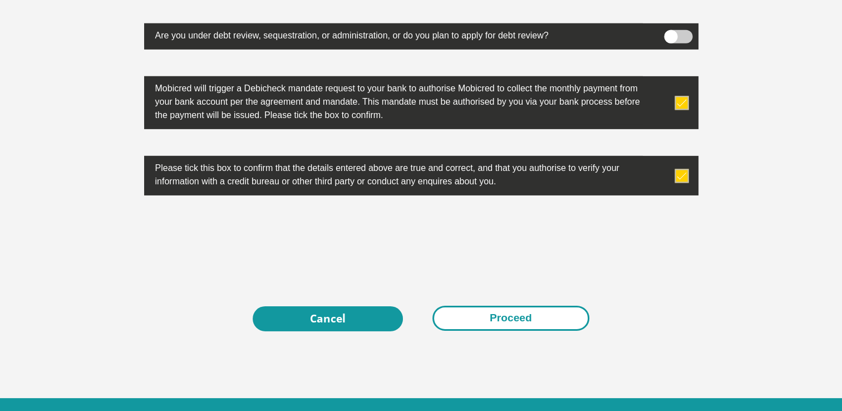
click at [545, 311] on button "Proceed" at bounding box center [511, 318] width 157 height 25
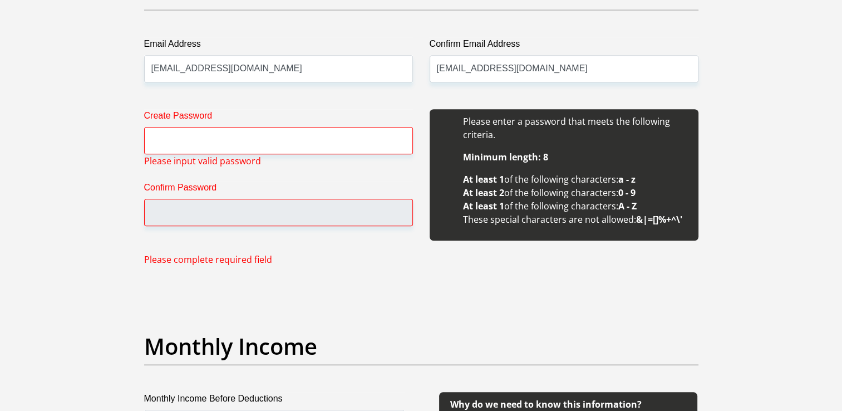
scroll to position [982, 0]
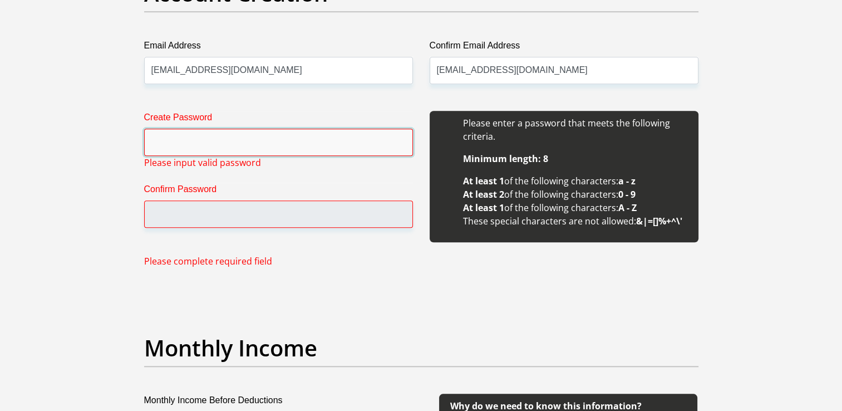
click at [330, 147] on input "Create Password" at bounding box center [278, 142] width 269 height 27
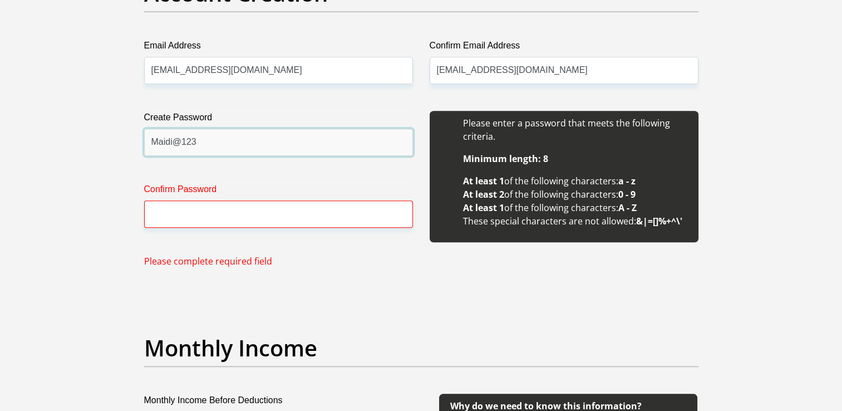
type input "Maidi@123"
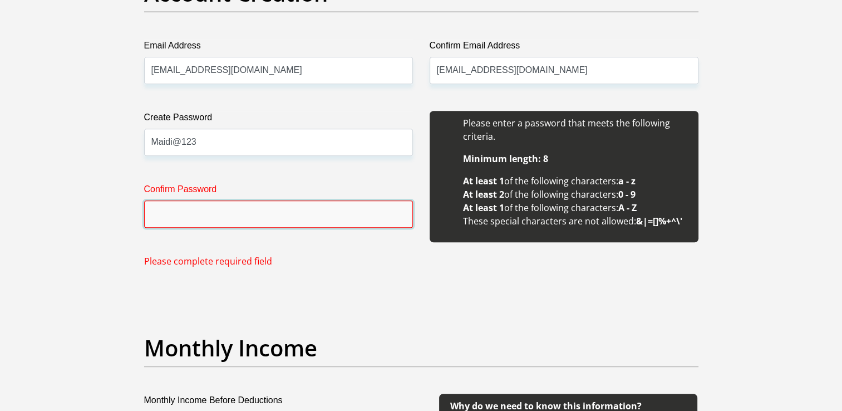
click at [284, 215] on input "Confirm Password" at bounding box center [278, 213] width 269 height 27
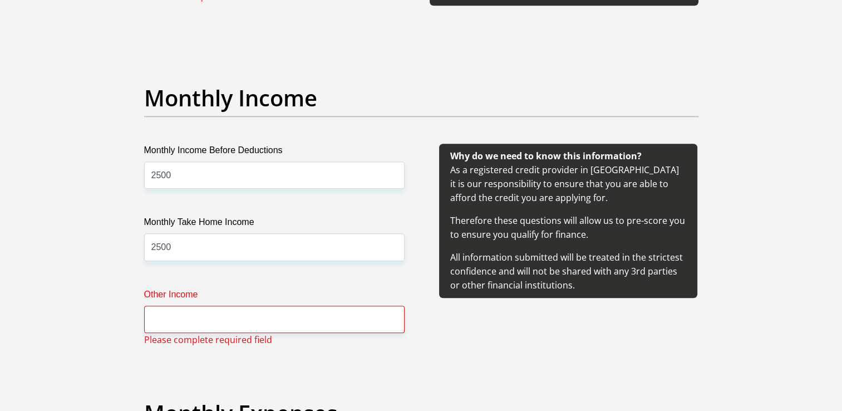
scroll to position [1170, 0]
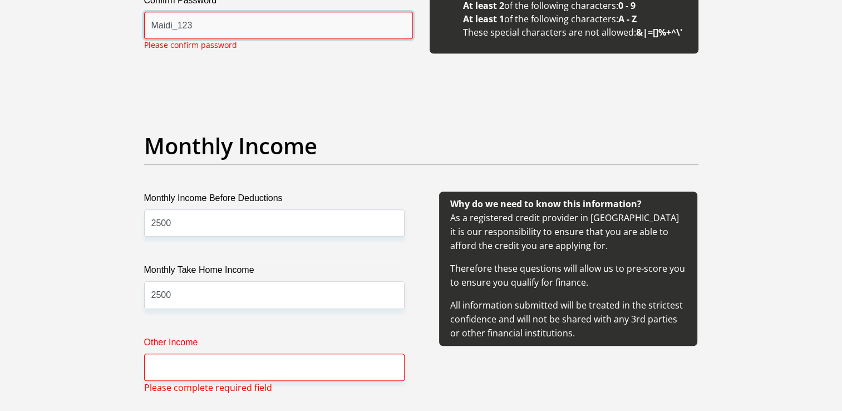
click at [177, 30] on input "Maidi_123" at bounding box center [278, 25] width 269 height 27
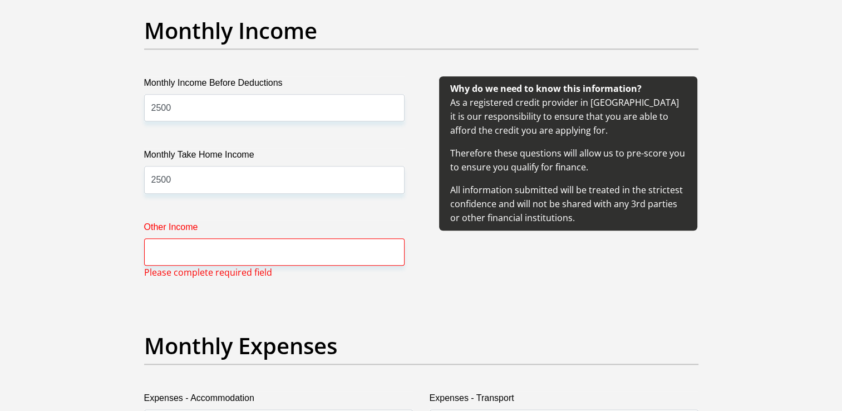
scroll to position [1287, 0]
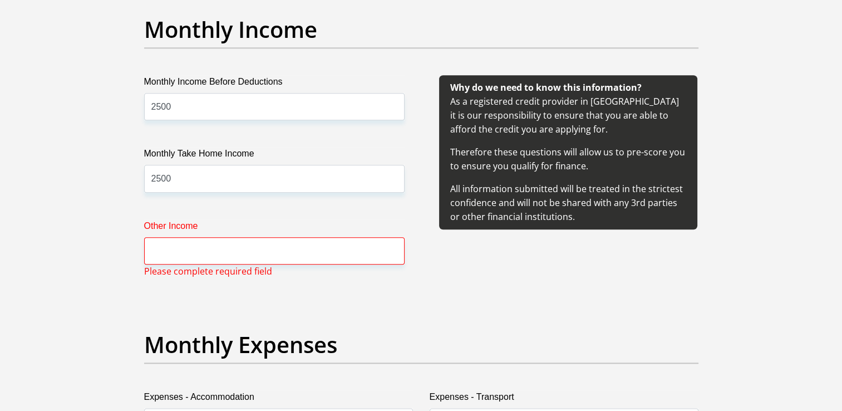
type input "Maidi@123"
click at [214, 253] on input "Other Income" at bounding box center [274, 250] width 261 height 27
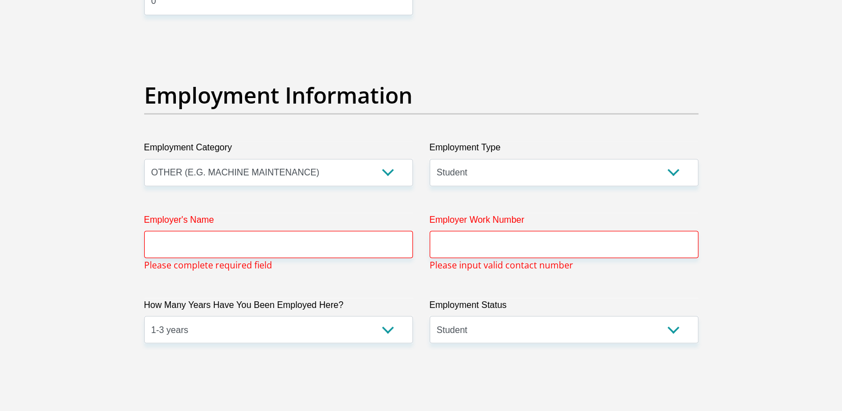
scroll to position [1958, 0]
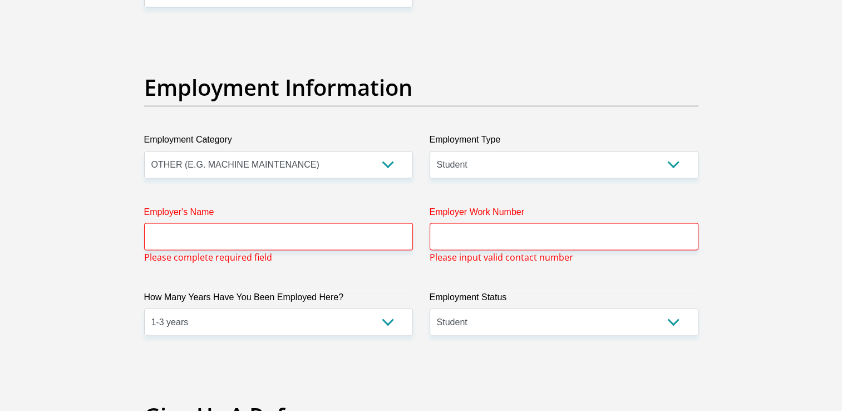
type input "0"
click at [229, 233] on input "Employer's Name" at bounding box center [278, 236] width 269 height 27
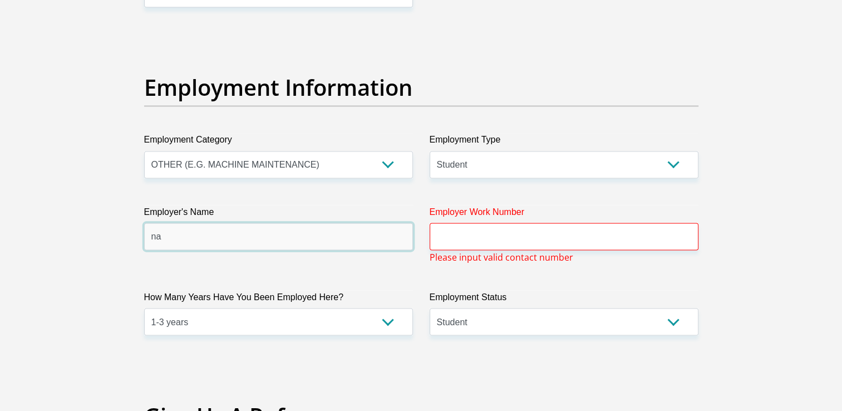
type input "n"
type input "null"
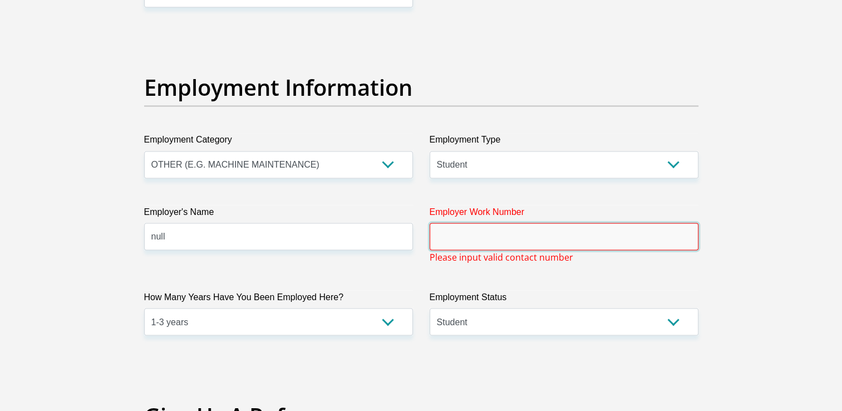
click at [466, 233] on input "Employer Work Number" at bounding box center [564, 236] width 269 height 27
type input "-"
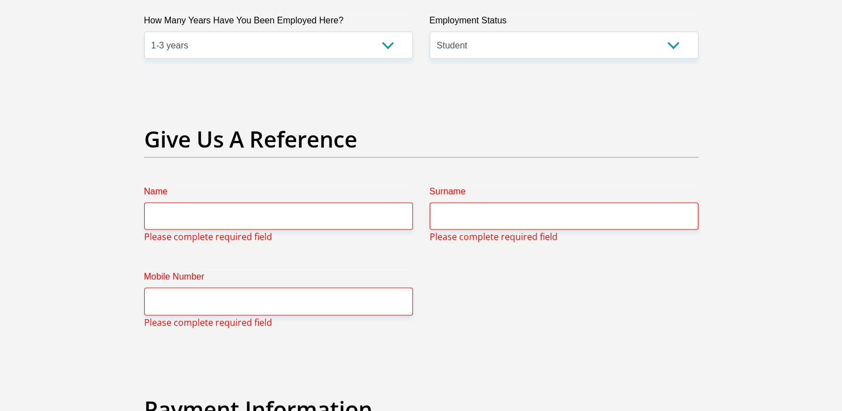
scroll to position [2316, 0]
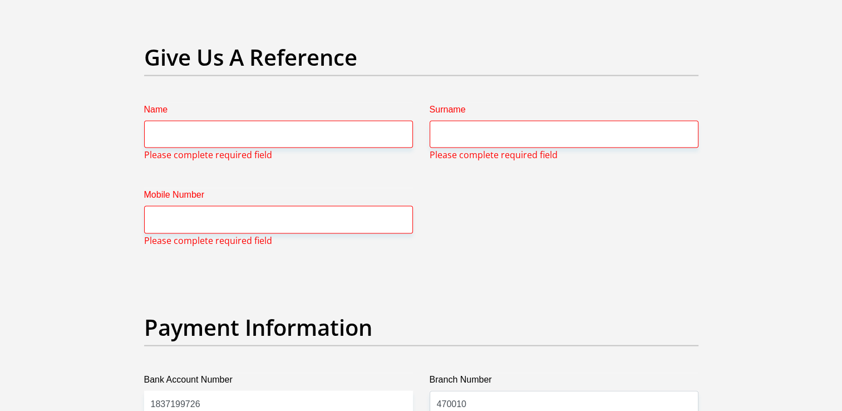
type input "null"
click at [307, 139] on input "Name" at bounding box center [278, 134] width 269 height 27
type input "[PERSON_NAME]"
type input "Matlala"
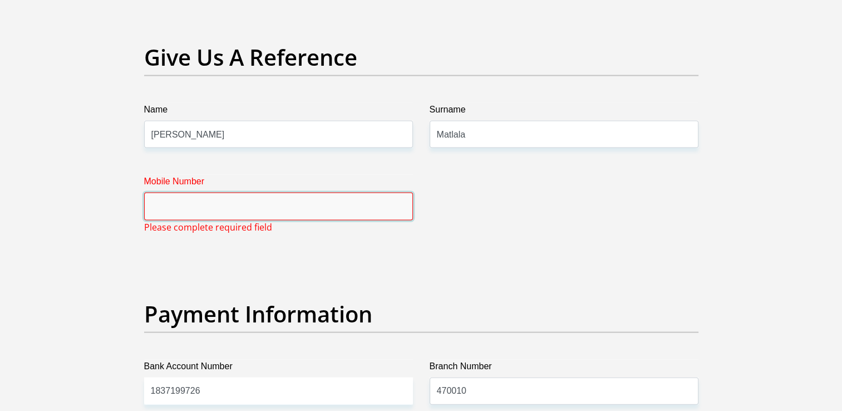
click at [244, 207] on input "Mobile Number" at bounding box center [278, 206] width 269 height 27
type input "0672968140"
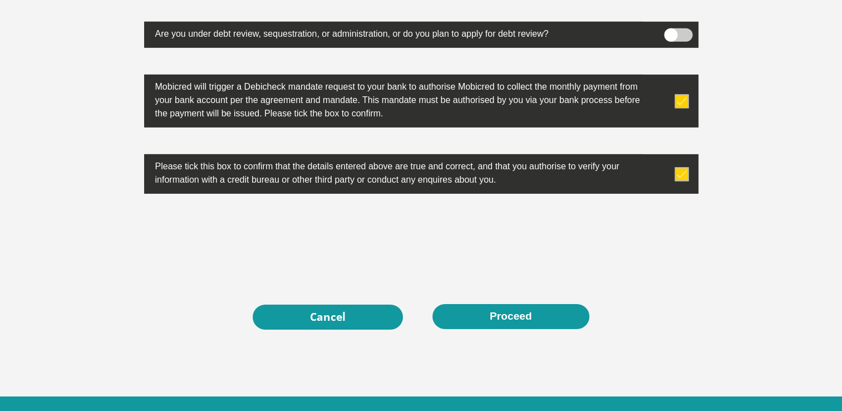
scroll to position [3595, 0]
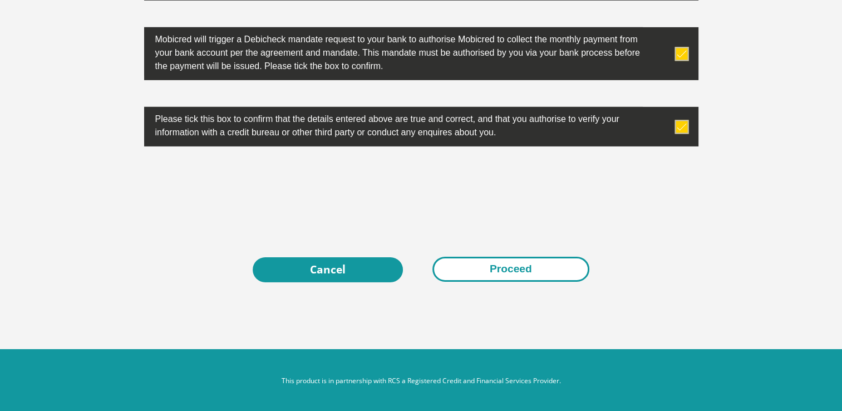
click at [486, 260] on button "Proceed" at bounding box center [511, 269] width 157 height 25
click at [493, 267] on button "Proceed" at bounding box center [511, 269] width 157 height 25
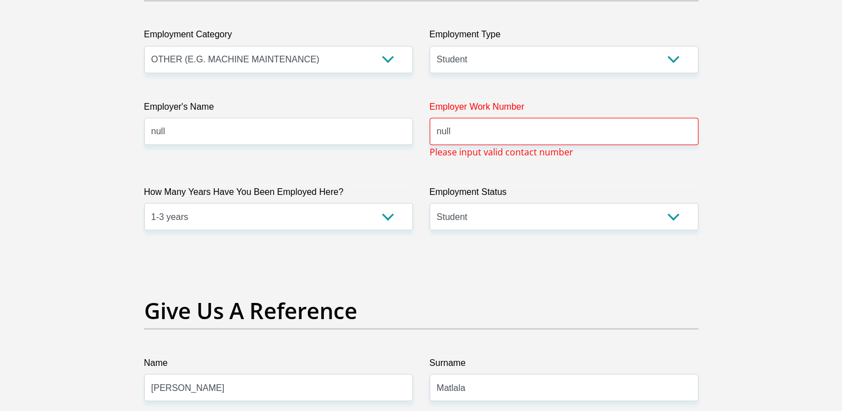
scroll to position [2057, 0]
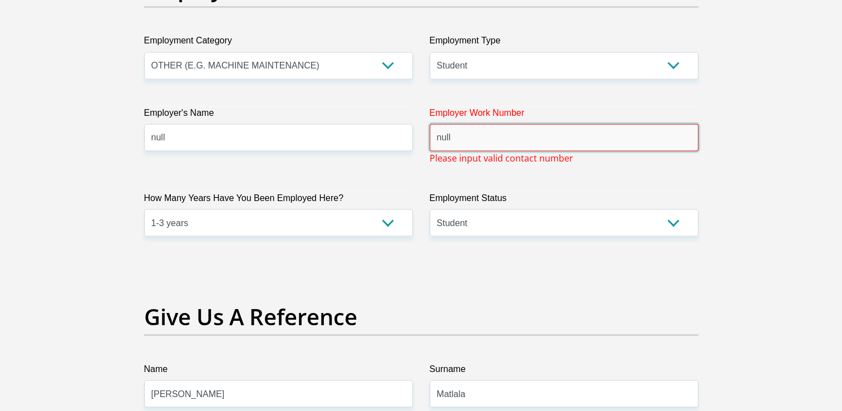
click at [544, 149] on input "null" at bounding box center [564, 137] width 269 height 27
type input "n"
type input "0"
type input "0000000000"
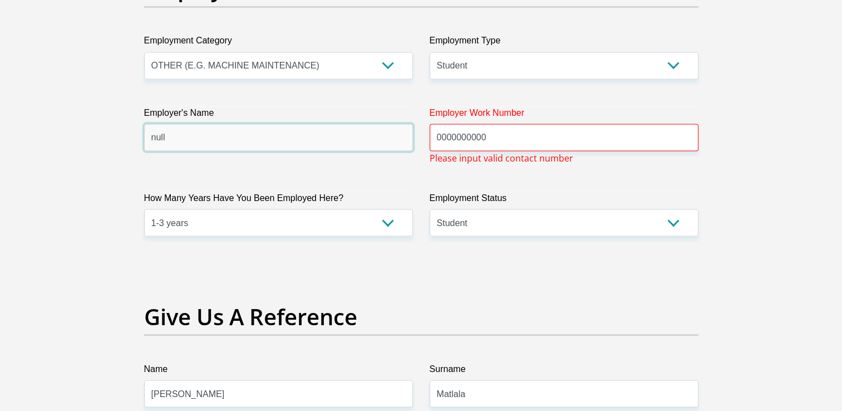
click at [386, 130] on input "null" at bounding box center [278, 137] width 269 height 27
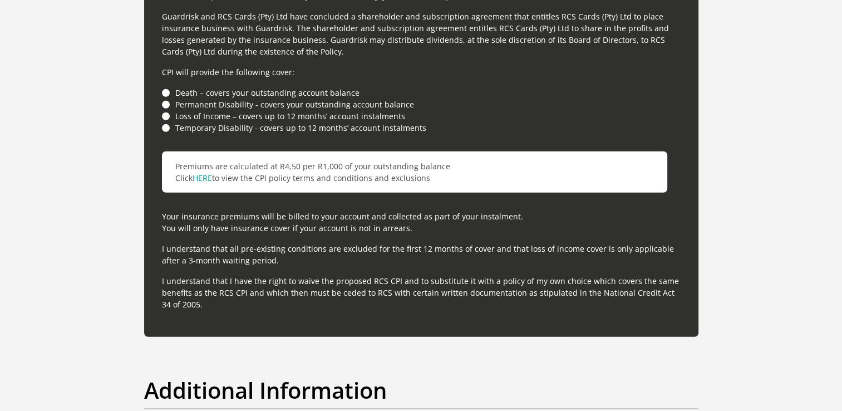
scroll to position [3595, 0]
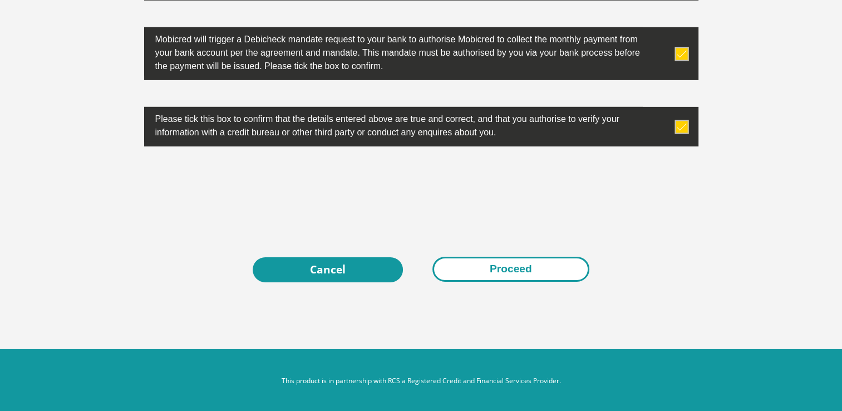
click at [521, 266] on button "Proceed" at bounding box center [511, 269] width 157 height 25
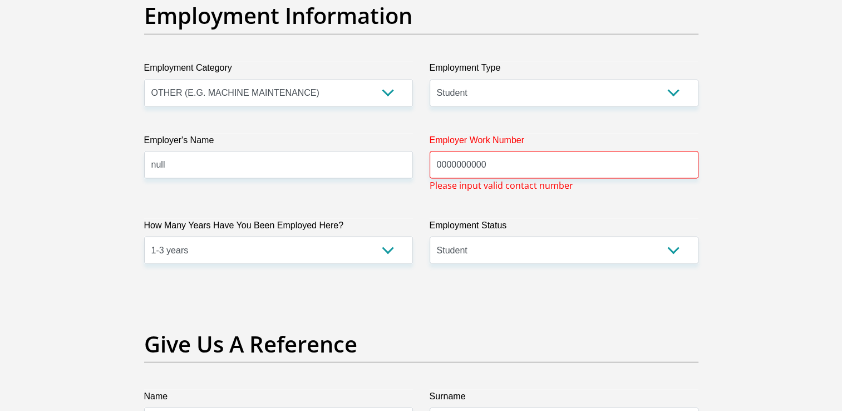
scroll to position [2025, 0]
